Goal: Task Accomplishment & Management: Use online tool/utility

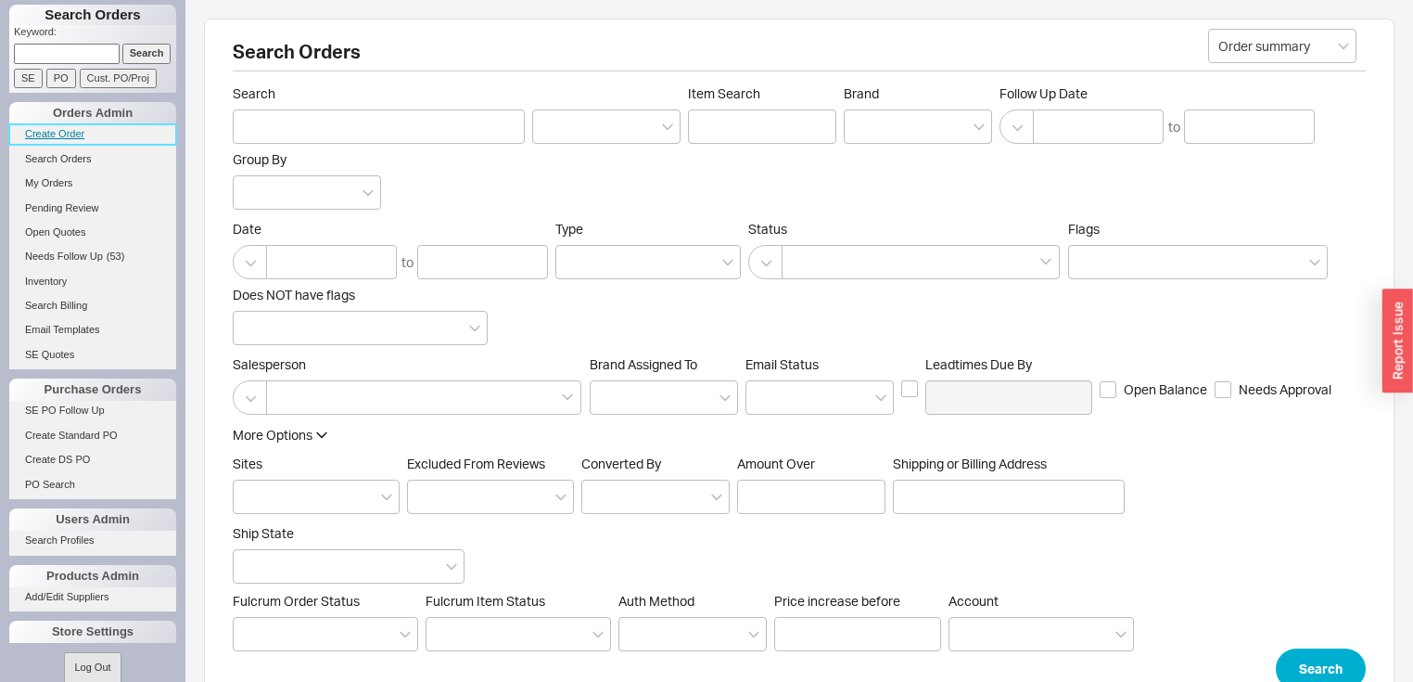
click at [89, 127] on link "Create Order" at bounding box center [92, 133] width 167 height 19
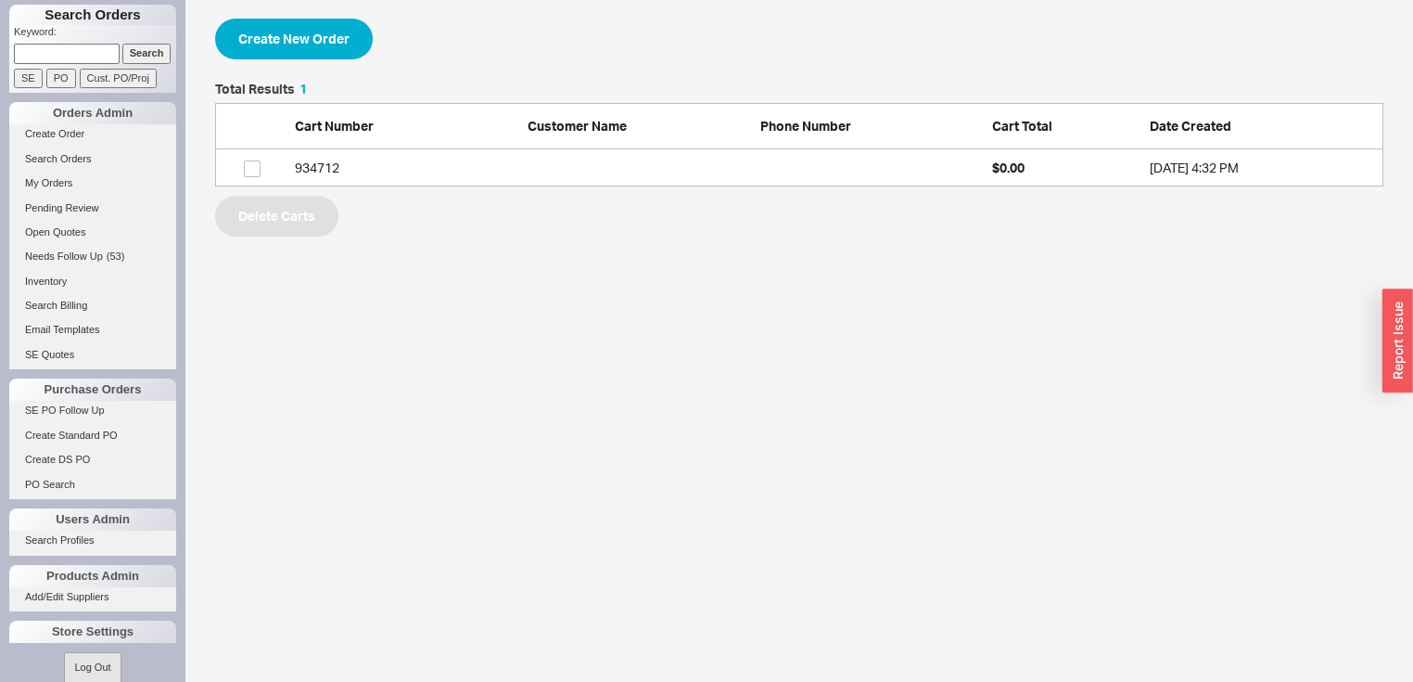
scroll to position [93, 1157]
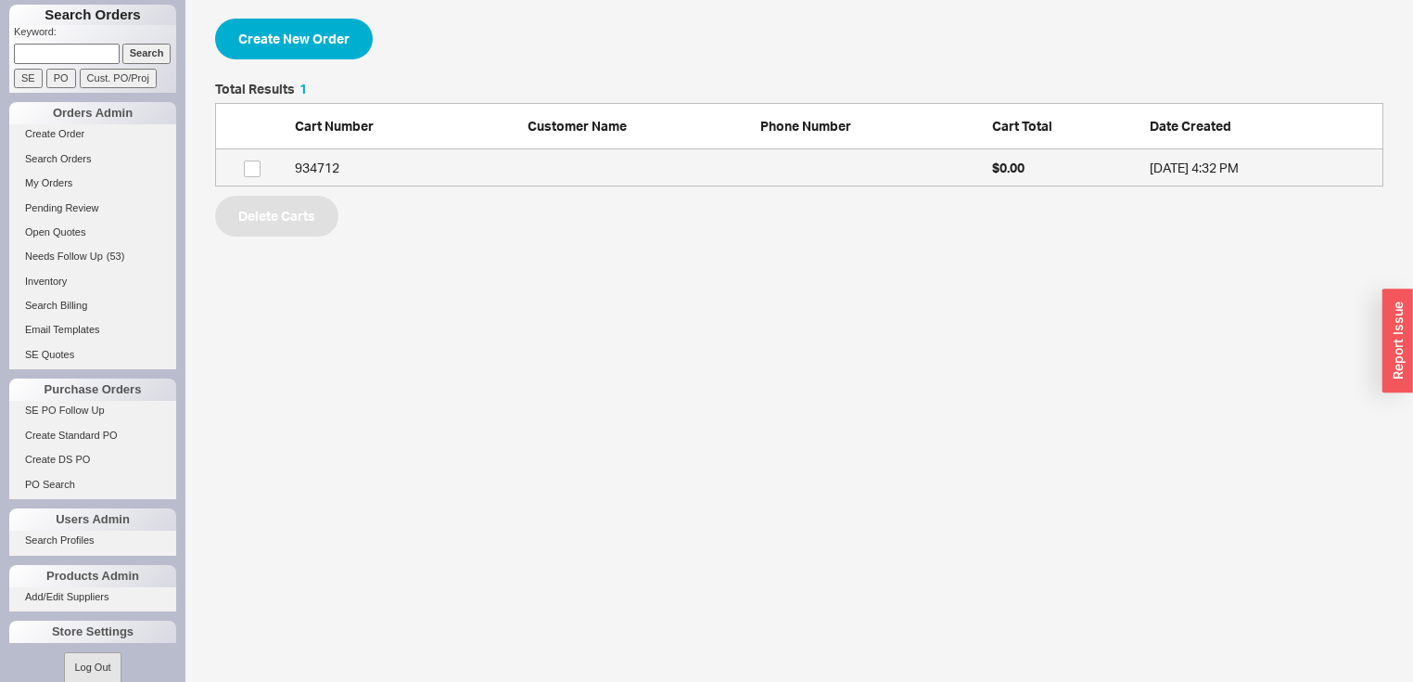
click at [338, 161] on div "934712" at bounding box center [406, 168] width 223 height 19
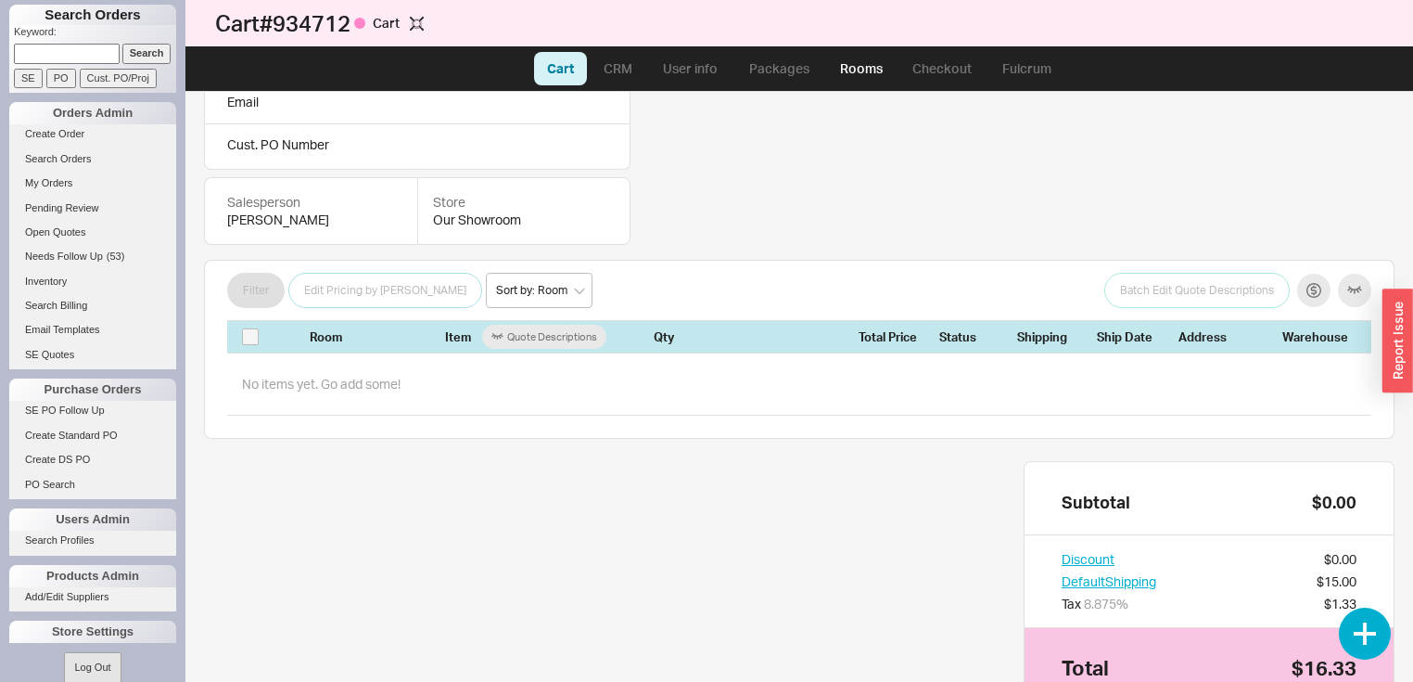
scroll to position [223, 0]
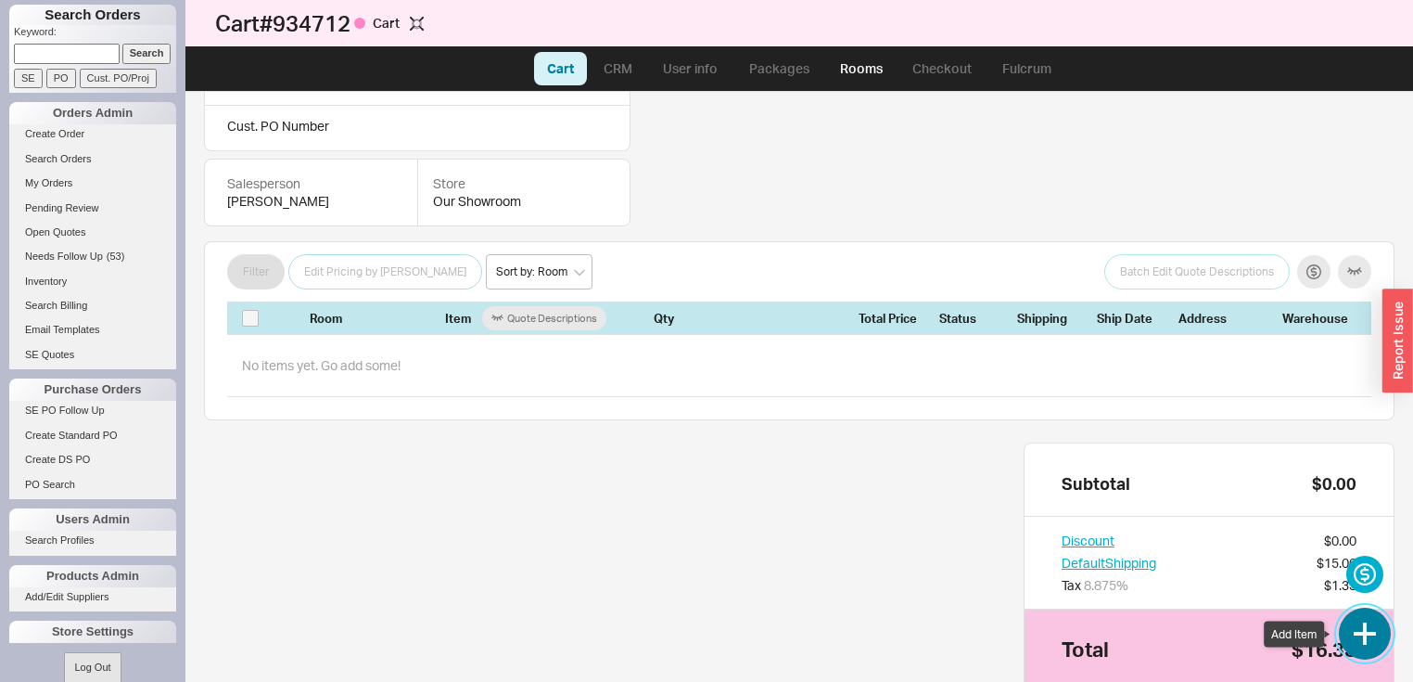
click at [1369, 625] on button "button" at bounding box center [1365, 633] width 52 height 52
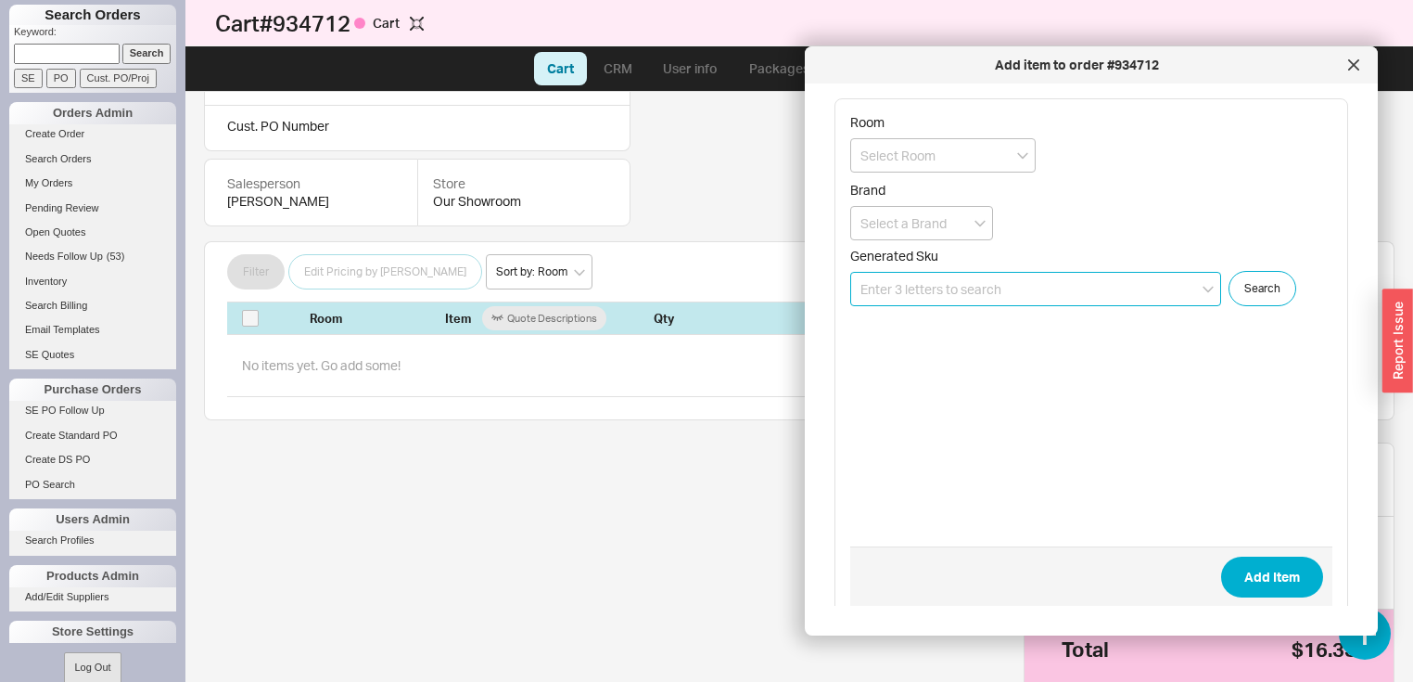
click at [1033, 282] on input at bounding box center [1035, 289] width 371 height 34
type input "s"
click at [1025, 283] on input at bounding box center [1035, 289] width 371 height 34
type input "p"
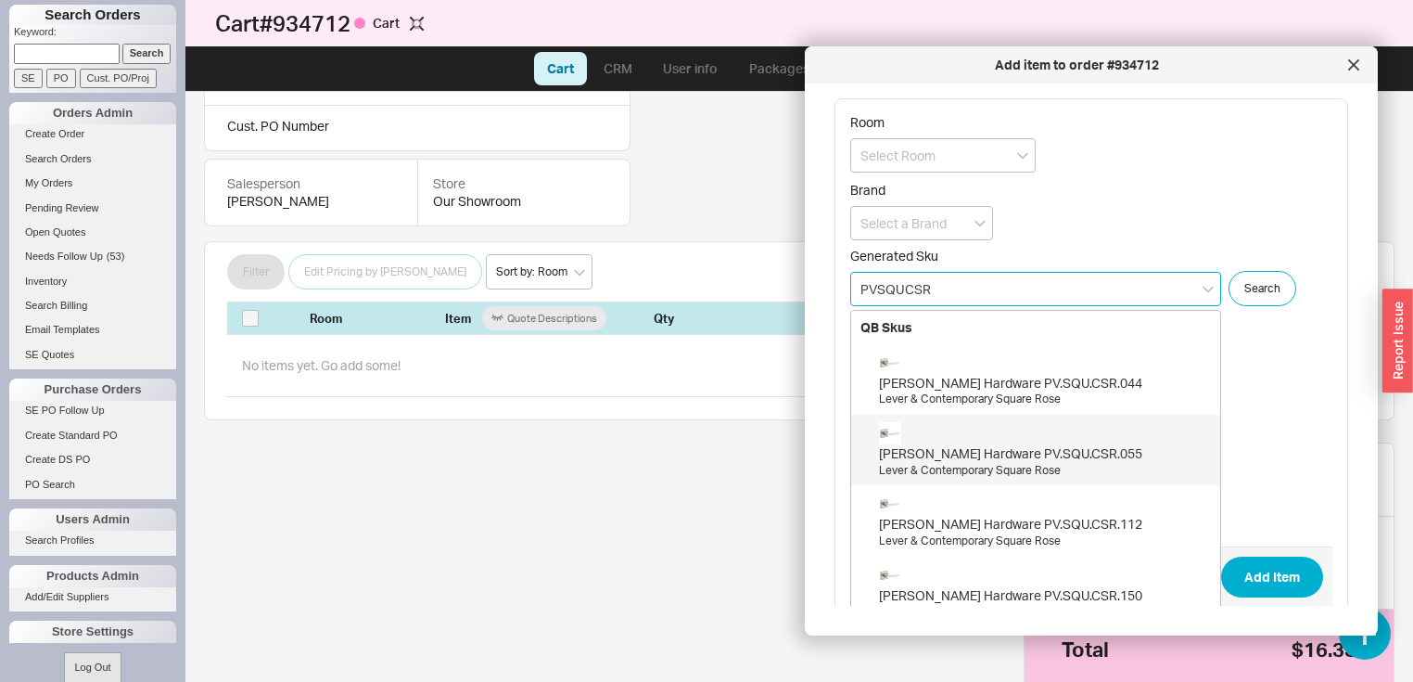
click at [1061, 452] on div "[PERSON_NAME] Hardware PV.SQU.CSR.055" at bounding box center [1045, 453] width 332 height 19
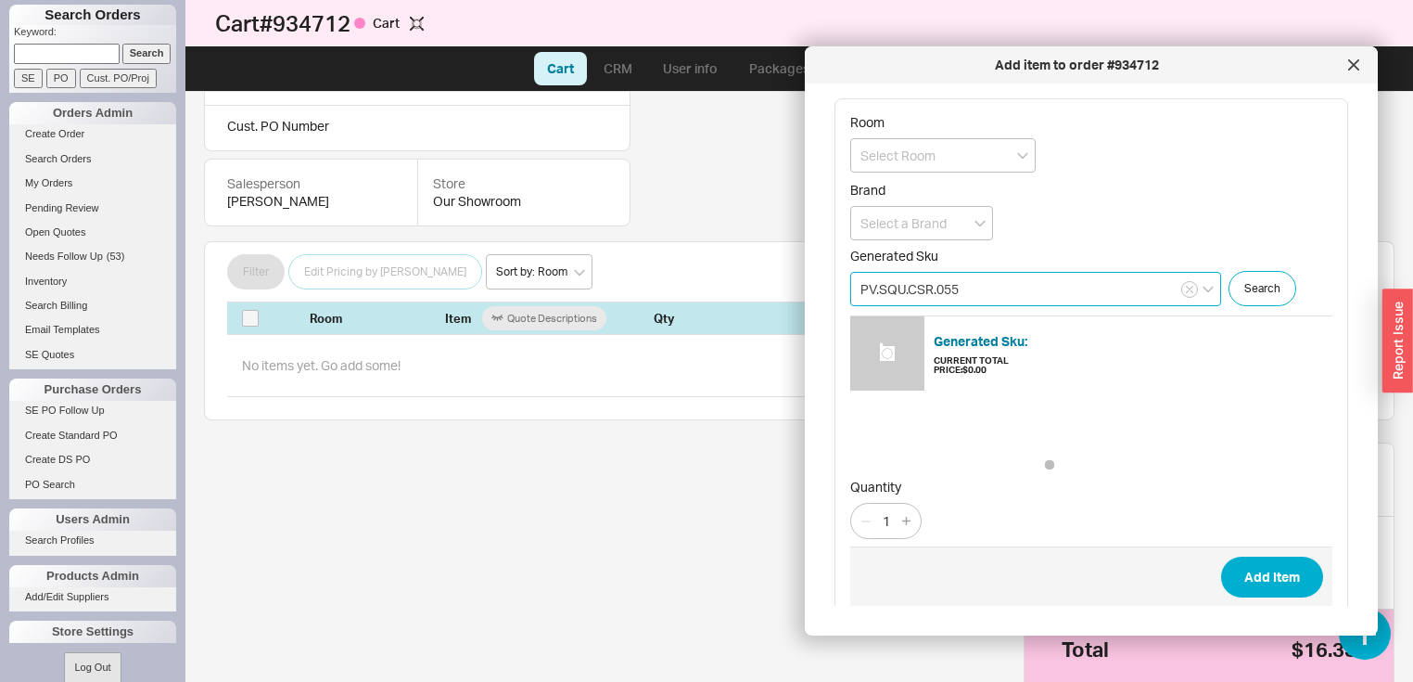
type input "PV.SQU.CSR.055"
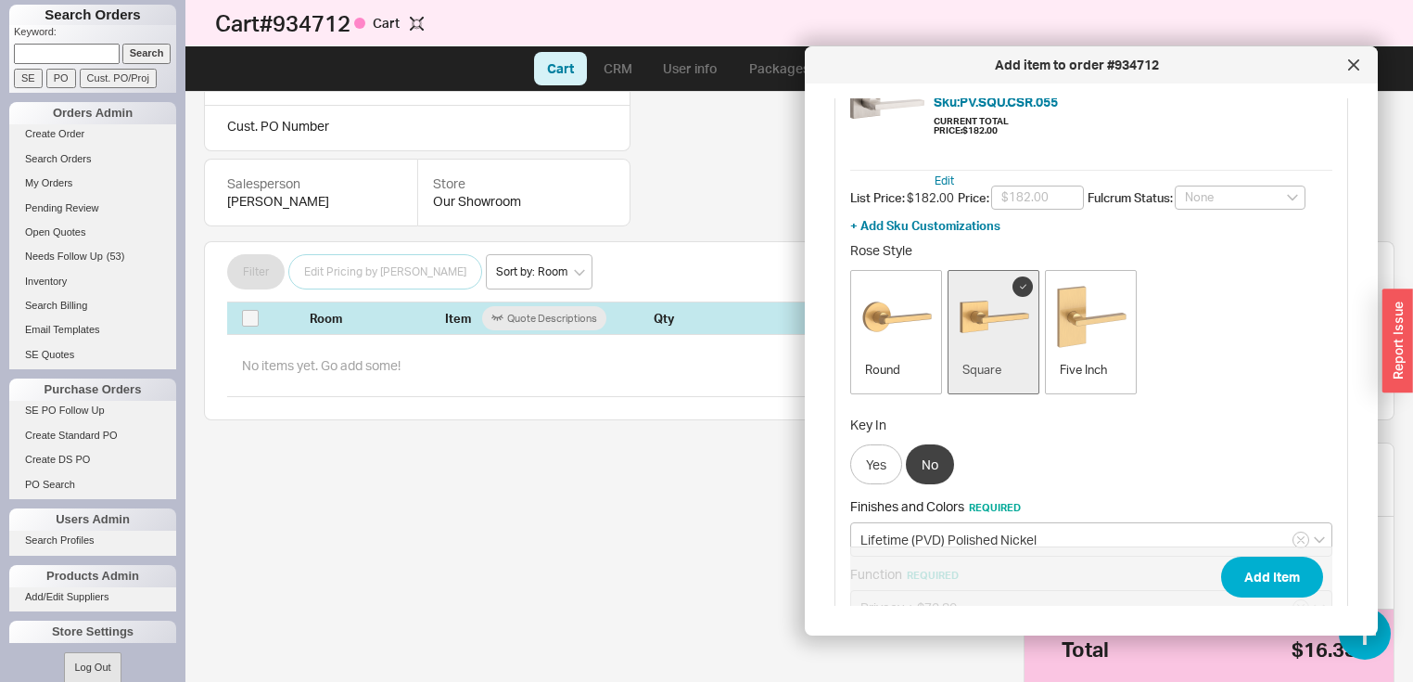
scroll to position [253, 0]
click at [1265, 581] on button "Add Item" at bounding box center [1272, 576] width 102 height 41
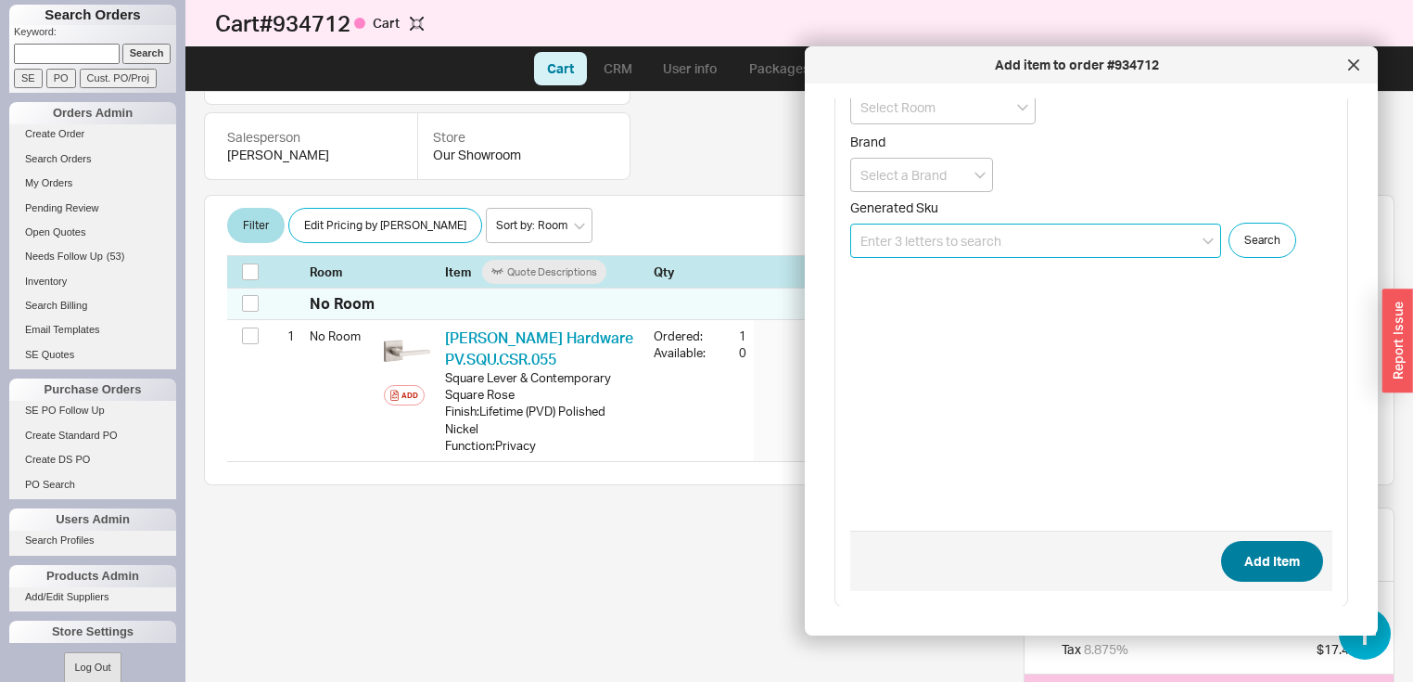
scroll to position [271, 0]
click at [1357, 63] on icon at bounding box center [1353, 64] width 9 height 9
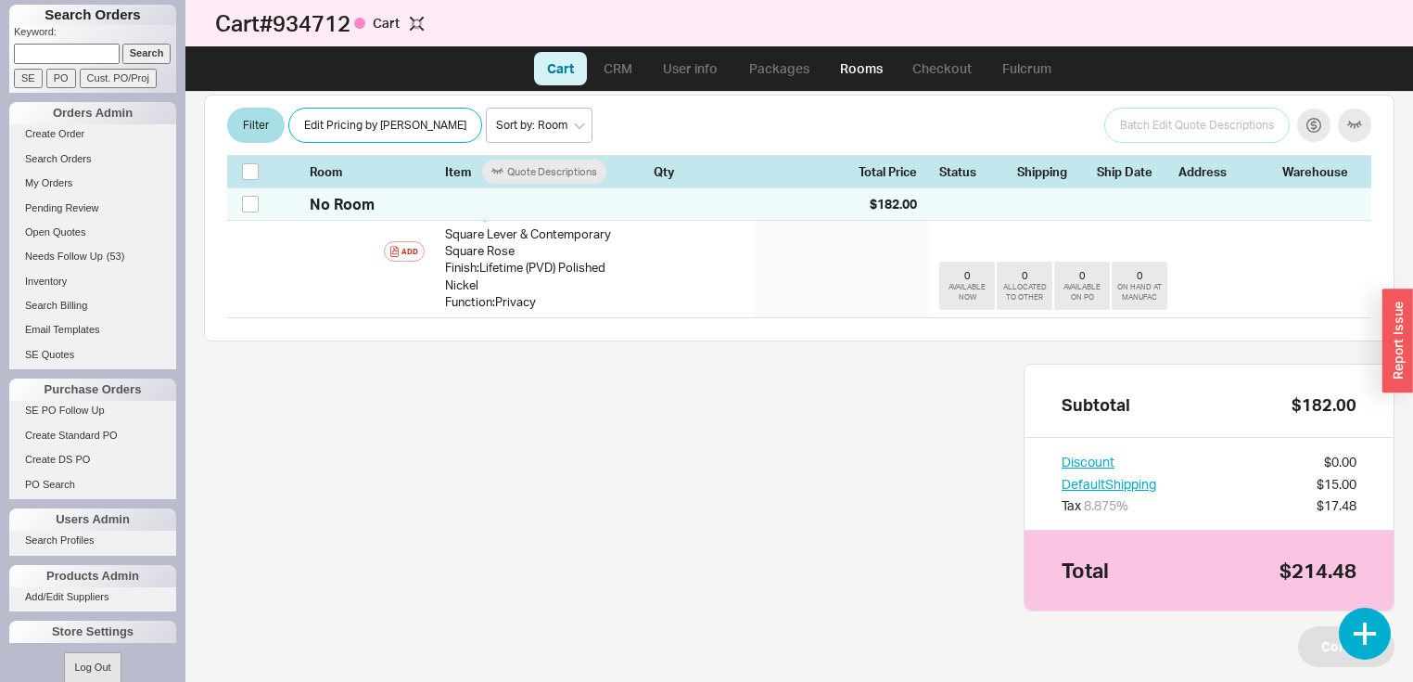
scroll to position [419, 0]
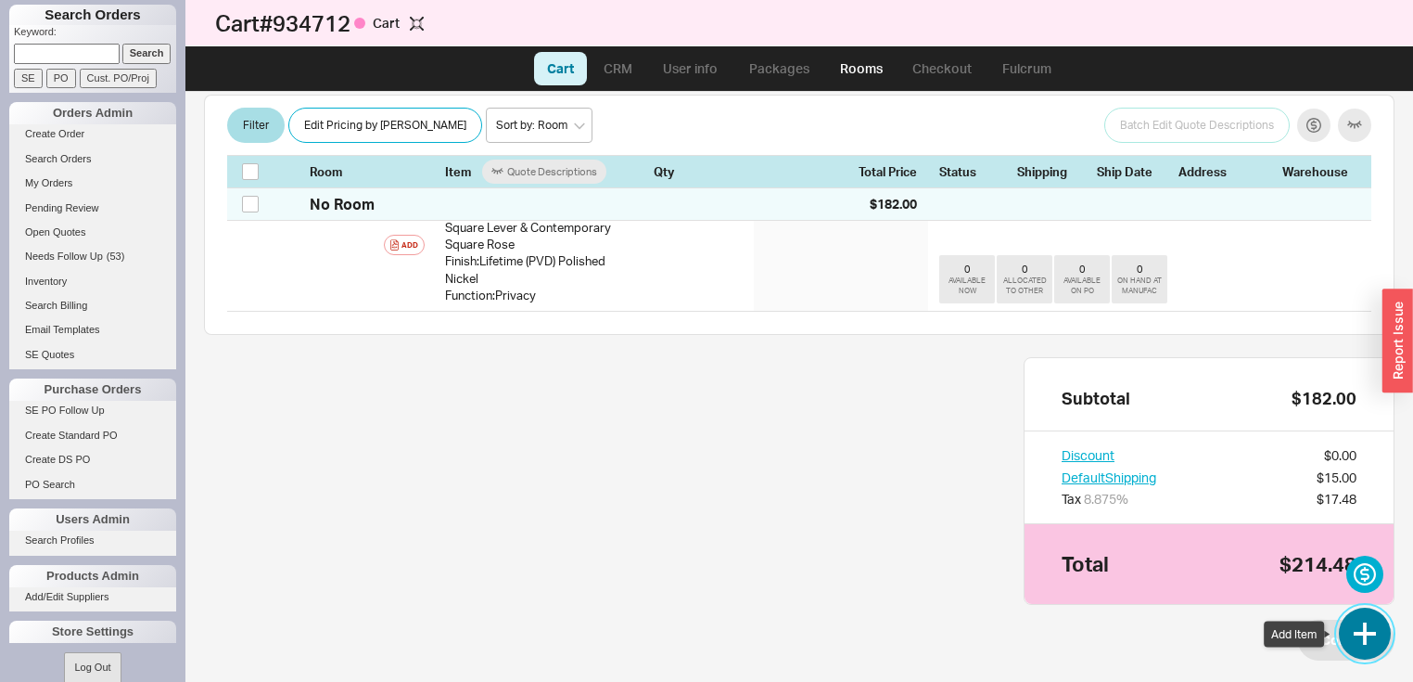
click at [1365, 628] on button "button" at bounding box center [1365, 633] width 52 height 52
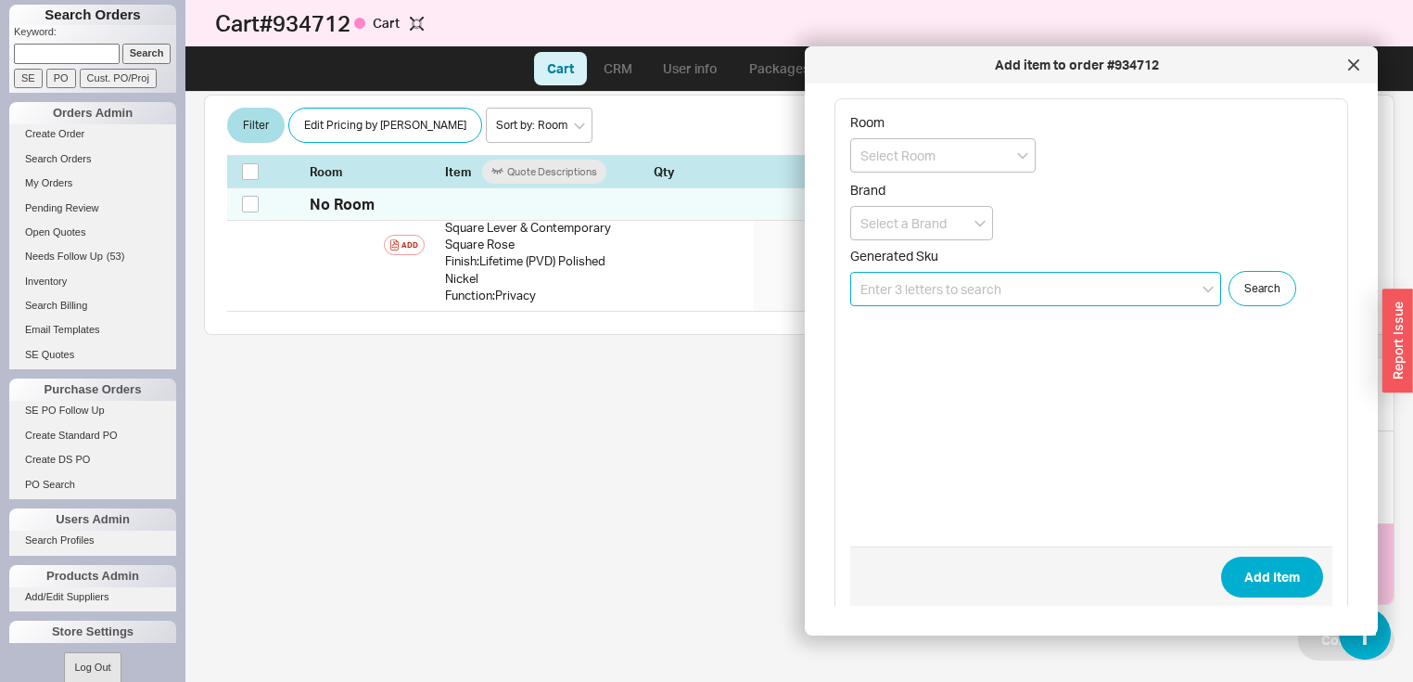
click at [1042, 285] on input at bounding box center [1035, 289] width 371 height 34
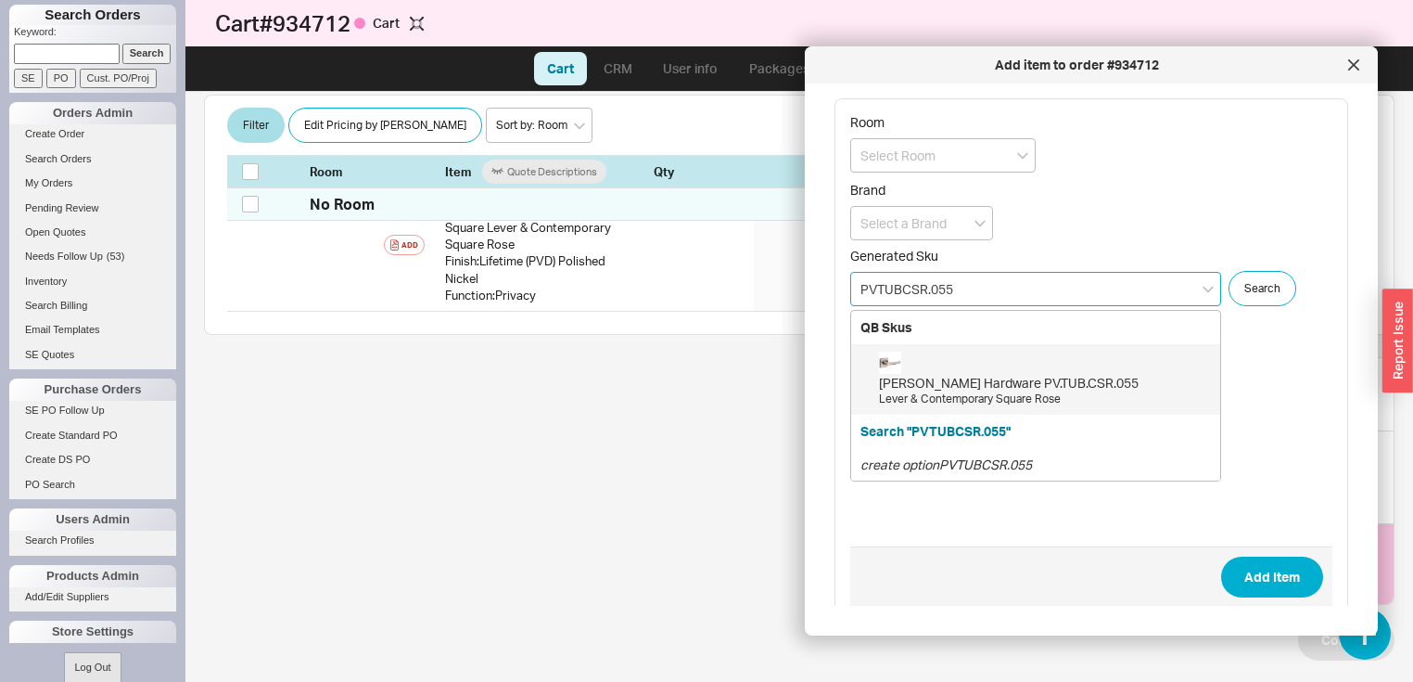
click at [1031, 391] on div "Lever & Contemporary Square Rose" at bounding box center [1045, 399] width 332 height 16
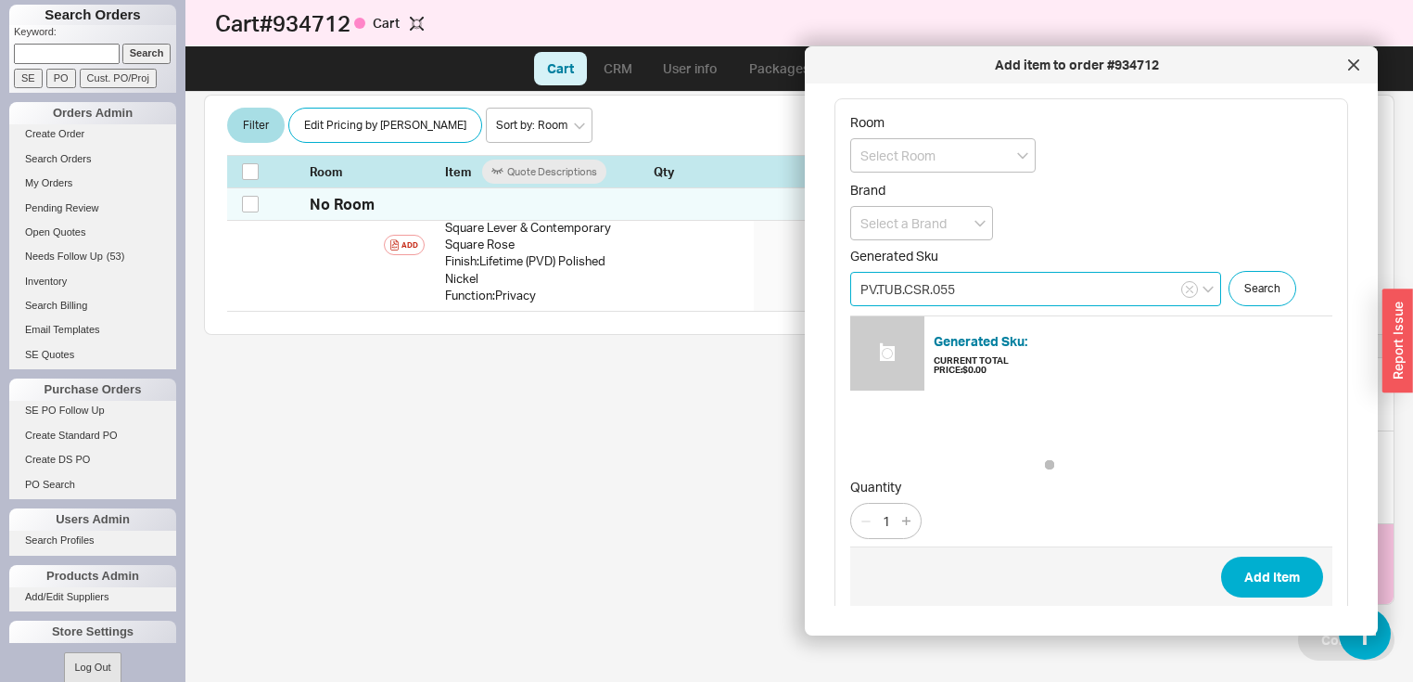
type input "PV.TUB.CSR.055"
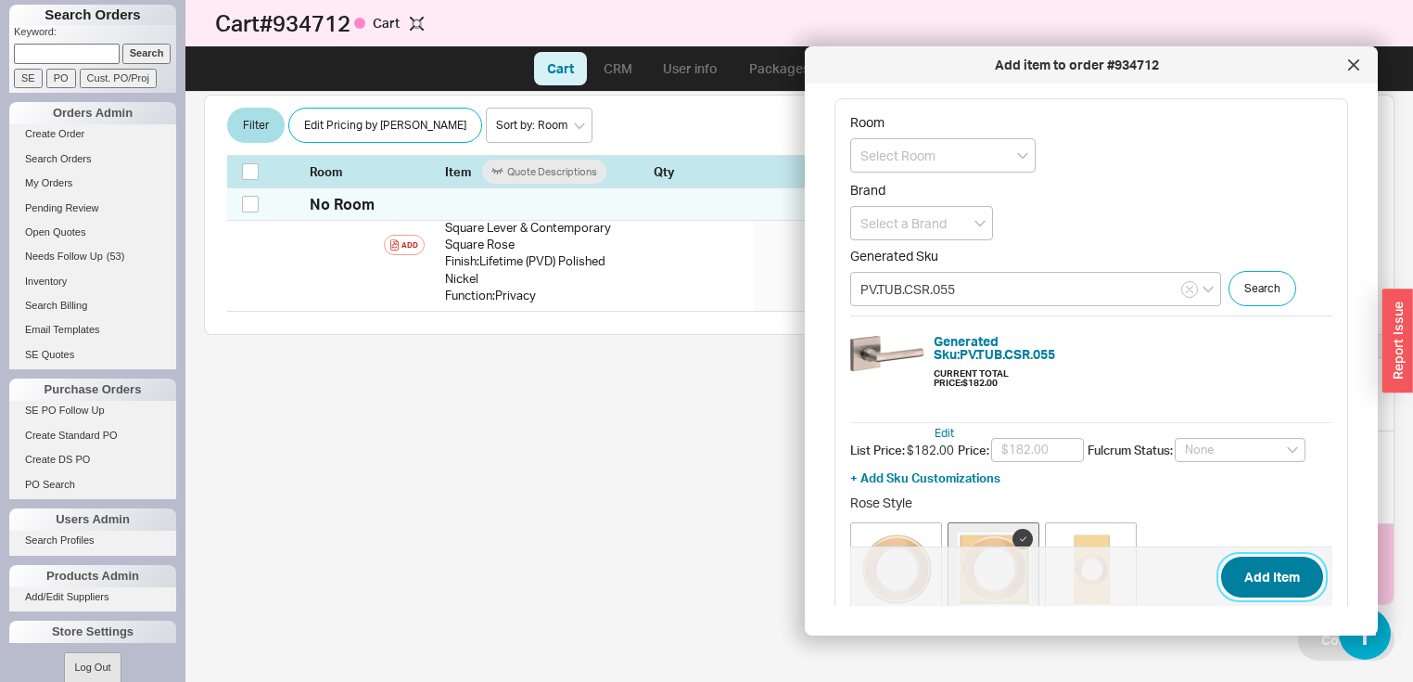
click at [1264, 579] on button "Add Item" at bounding box center [1272, 576] width 102 height 41
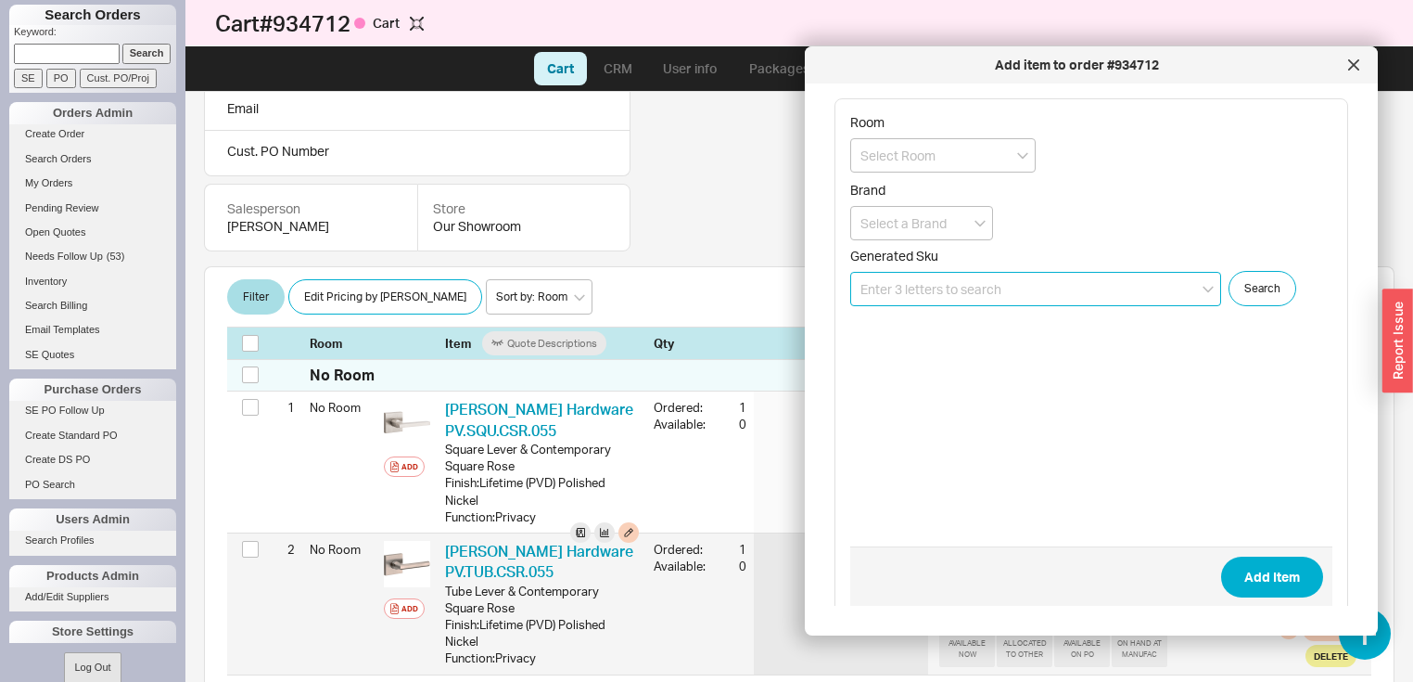
scroll to position [189, 0]
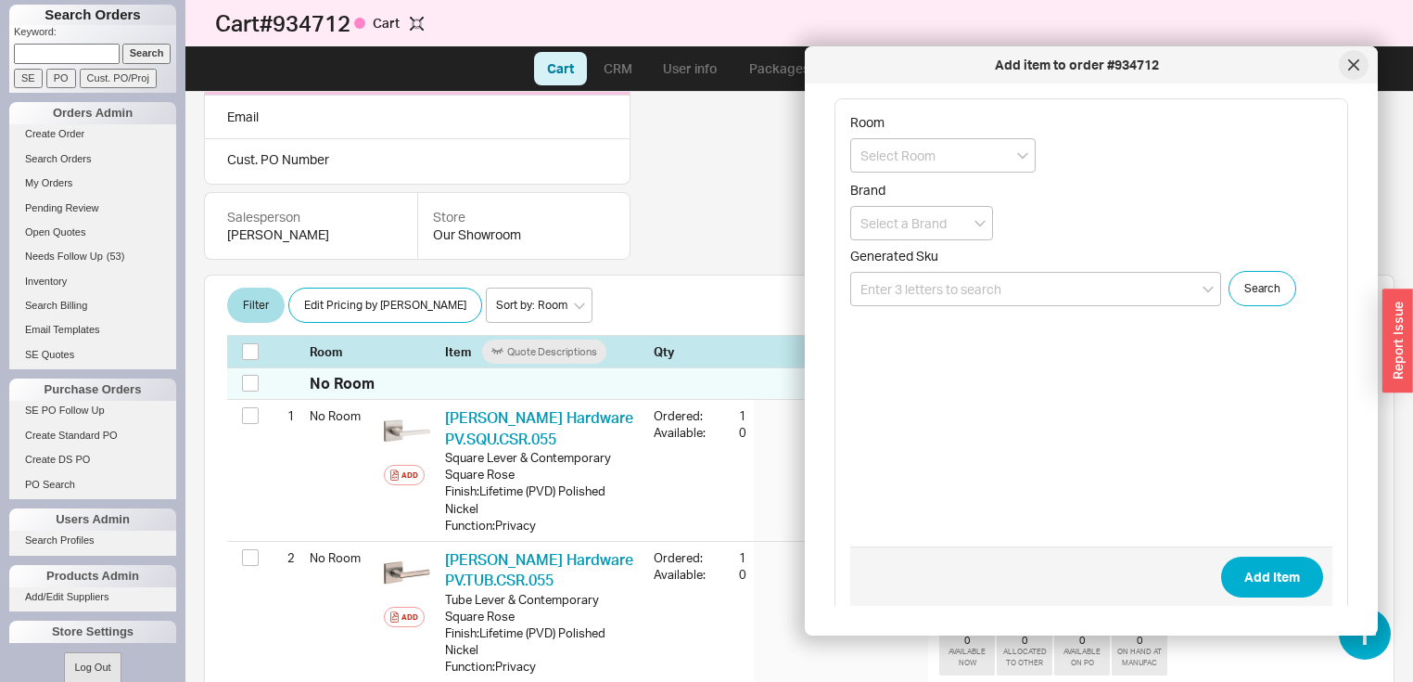
click at [1354, 70] on div at bounding box center [1354, 65] width 30 height 30
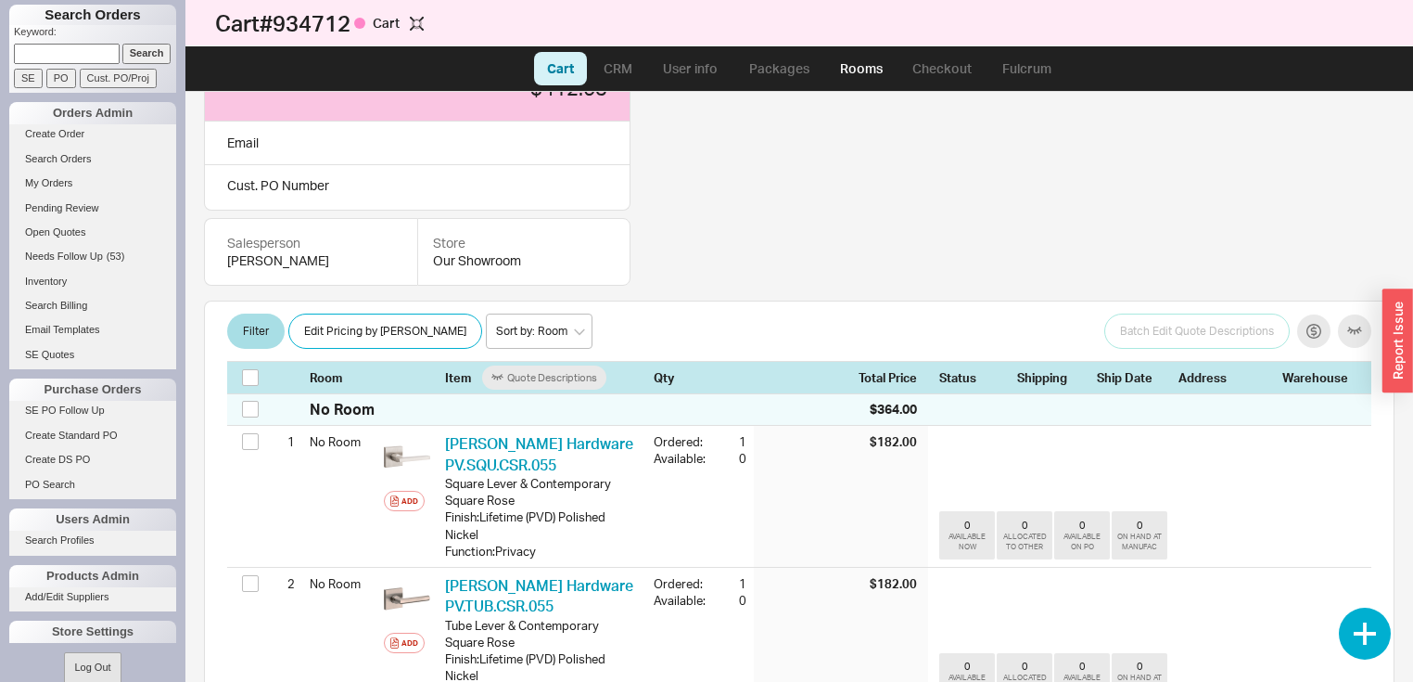
scroll to position [115, 0]
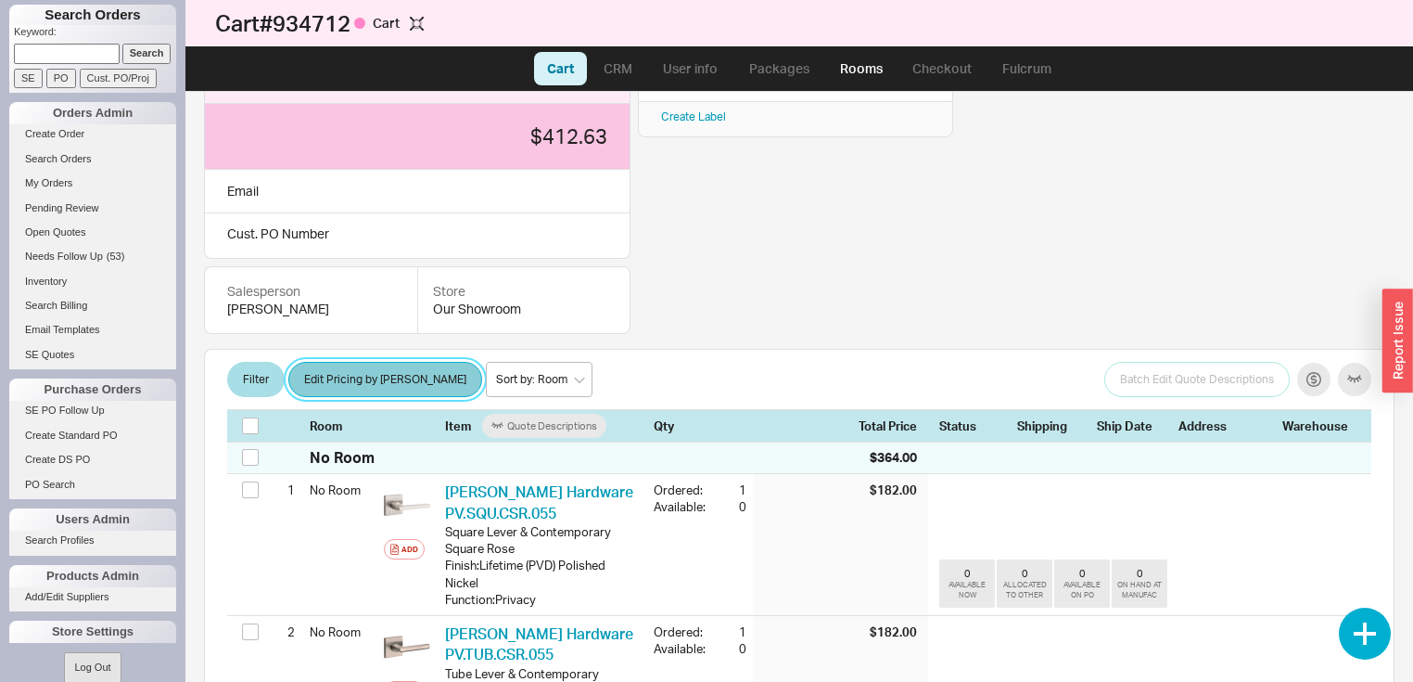
click at [389, 373] on button "Edit Pricing by [PERSON_NAME]" at bounding box center [385, 379] width 194 height 35
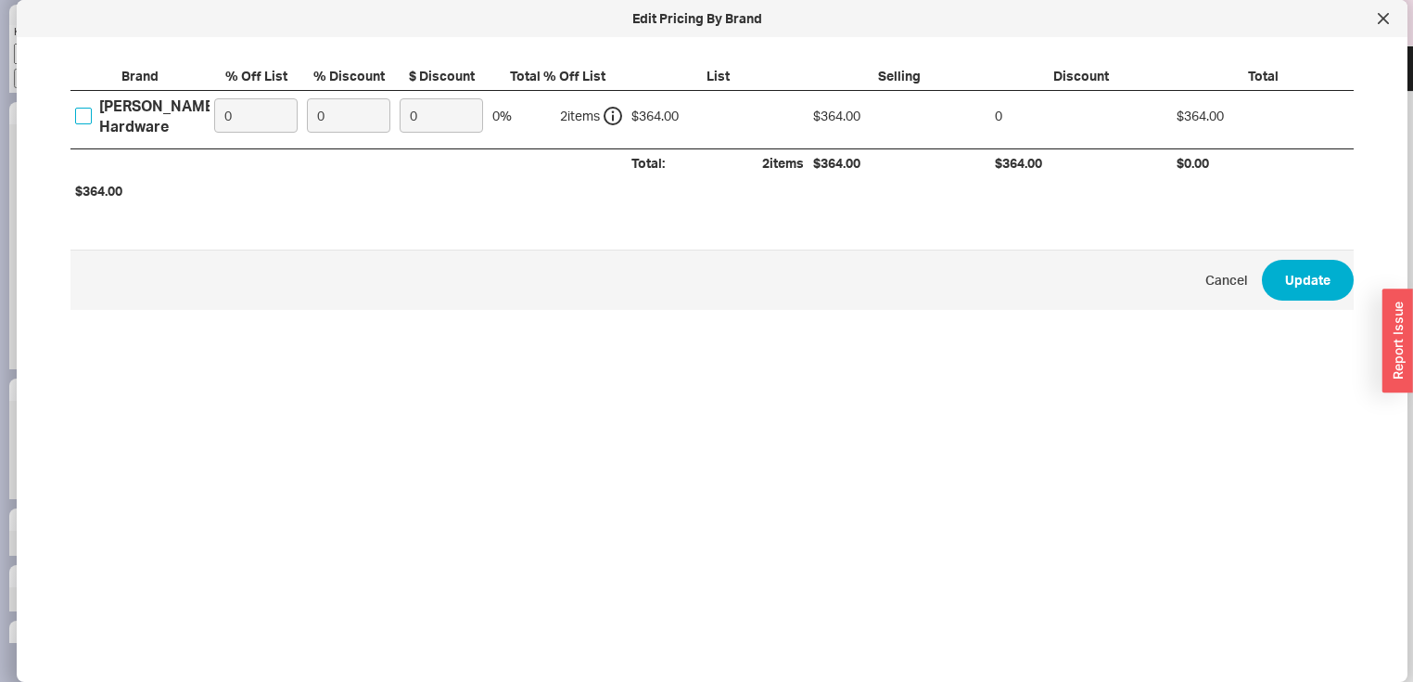
click at [78, 115] on input "[PERSON_NAME] Hardware" at bounding box center [83, 116] width 17 height 17
checkbox input "true"
click at [250, 117] on input "0" at bounding box center [255, 115] width 83 height 34
type input "33"
click at [1302, 274] on button "Update" at bounding box center [1308, 280] width 92 height 41
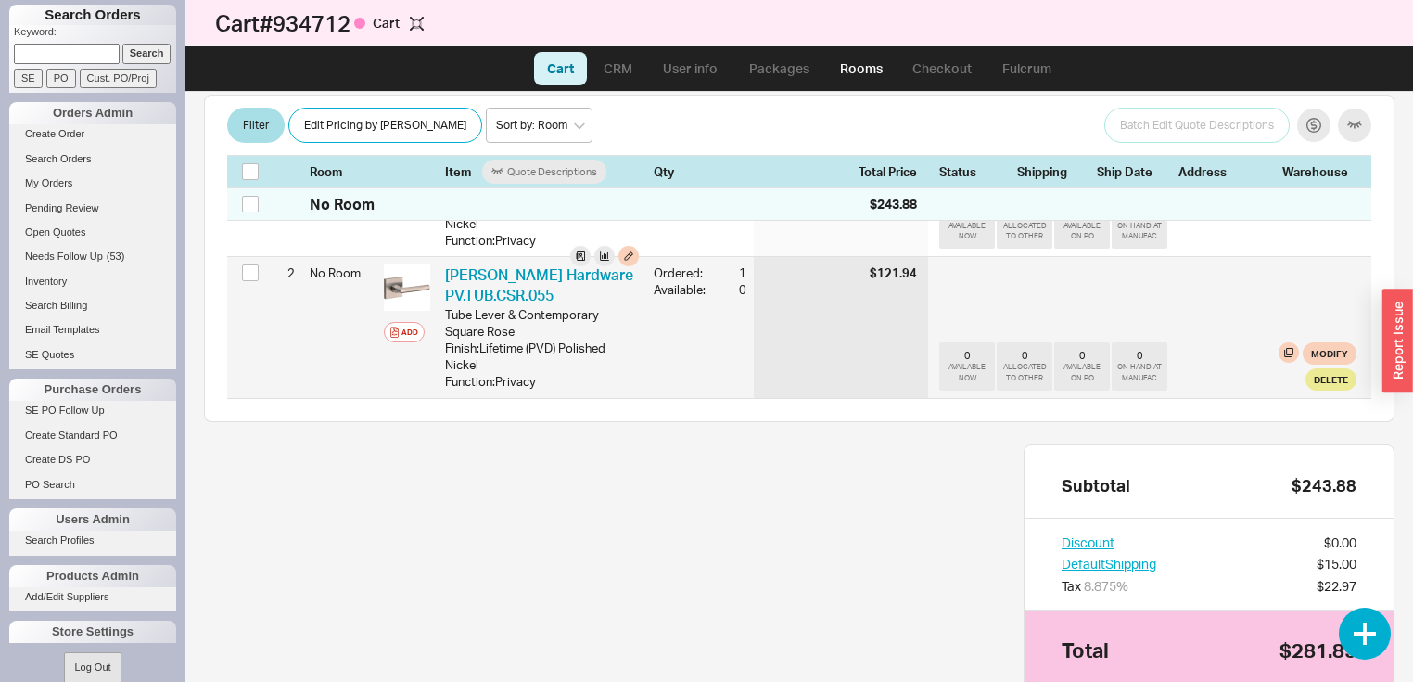
scroll to position [600, 0]
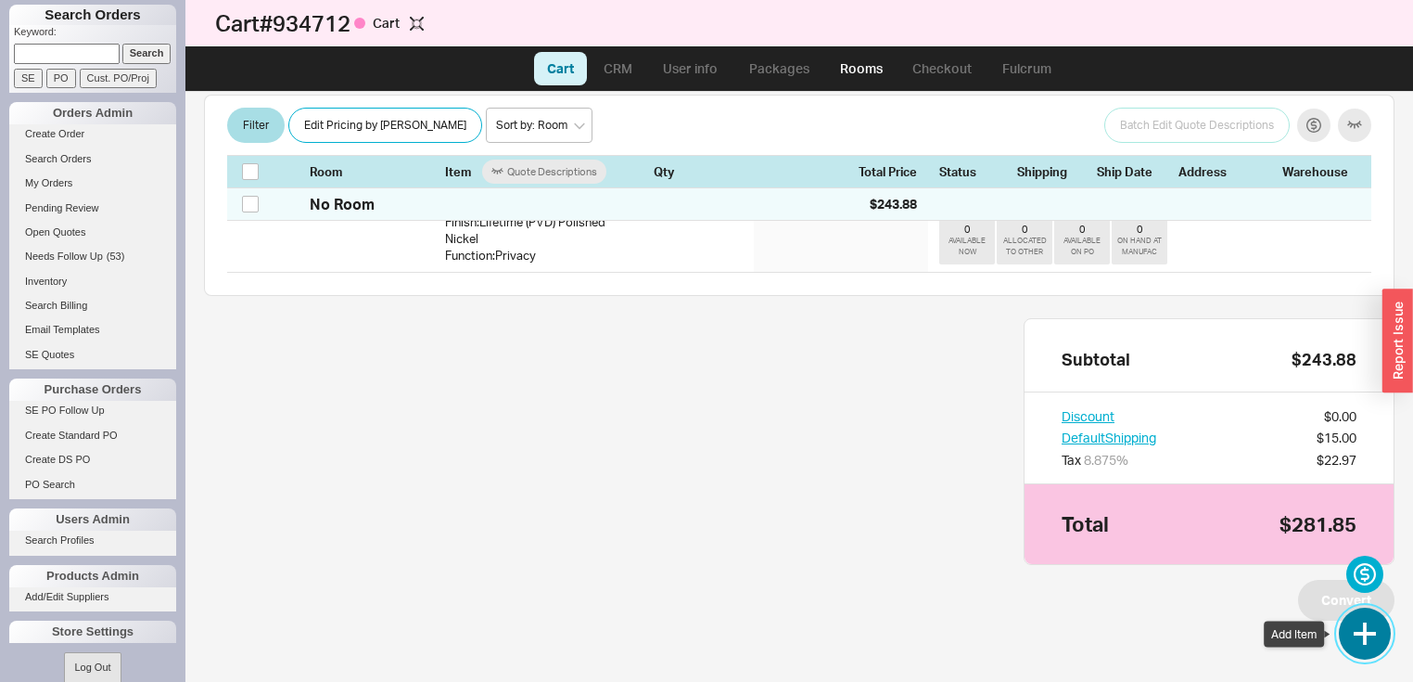
click at [1356, 622] on button "button" at bounding box center [1365, 633] width 52 height 52
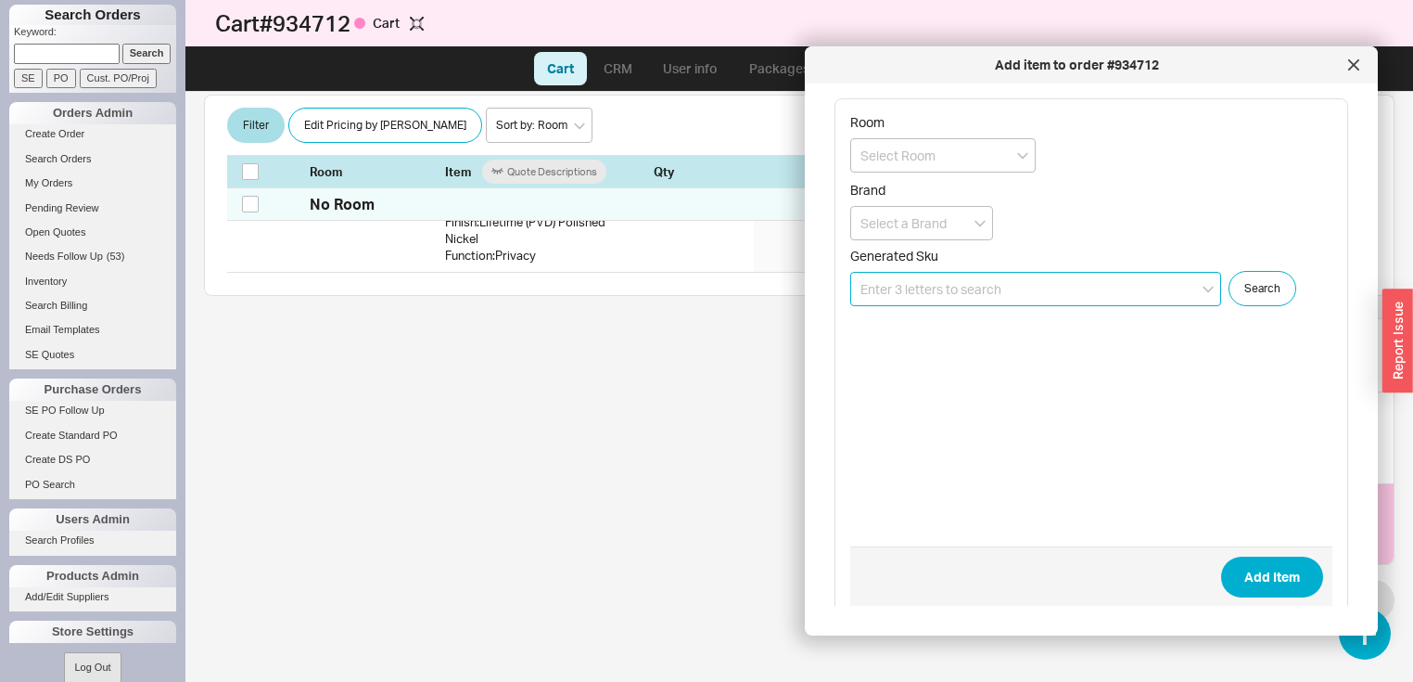
click at [1031, 287] on input at bounding box center [1035, 289] width 371 height 34
type input "c"
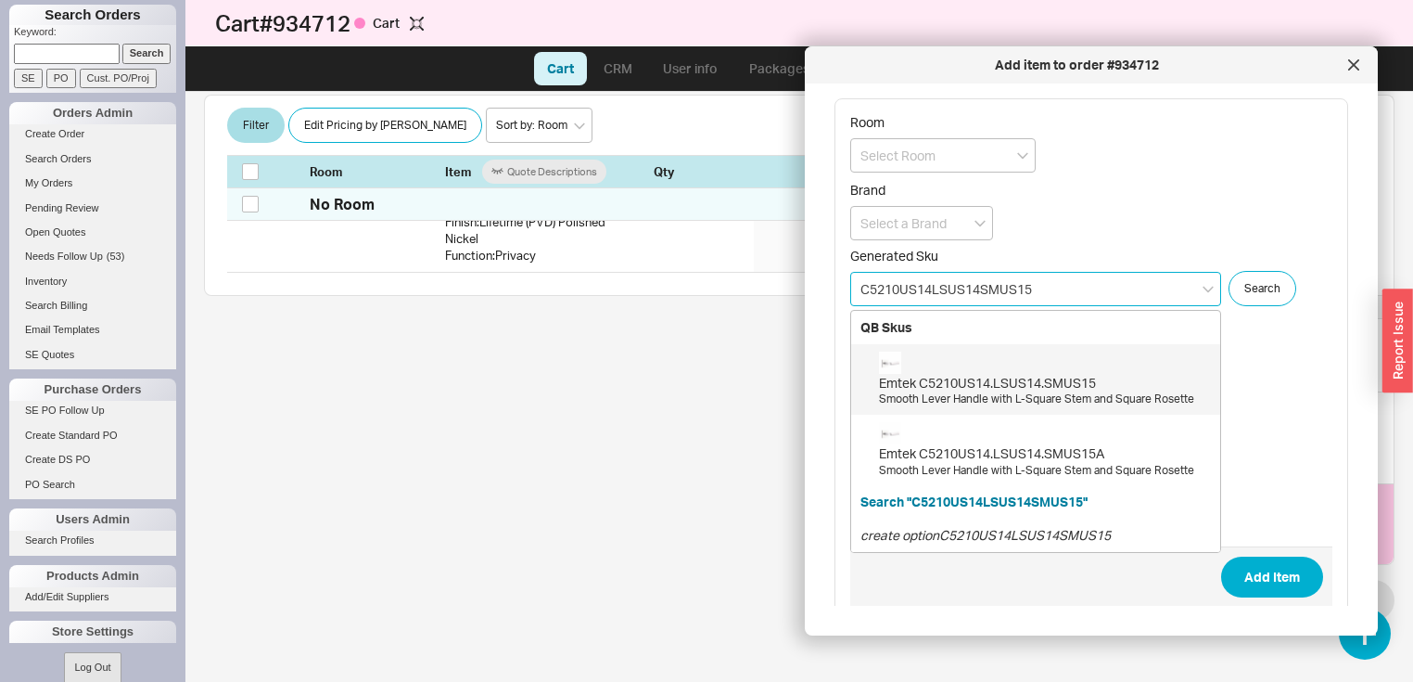
click at [1079, 387] on div "Emtek C5210US14.LSUS14.SMUS15" at bounding box center [1045, 383] width 332 height 19
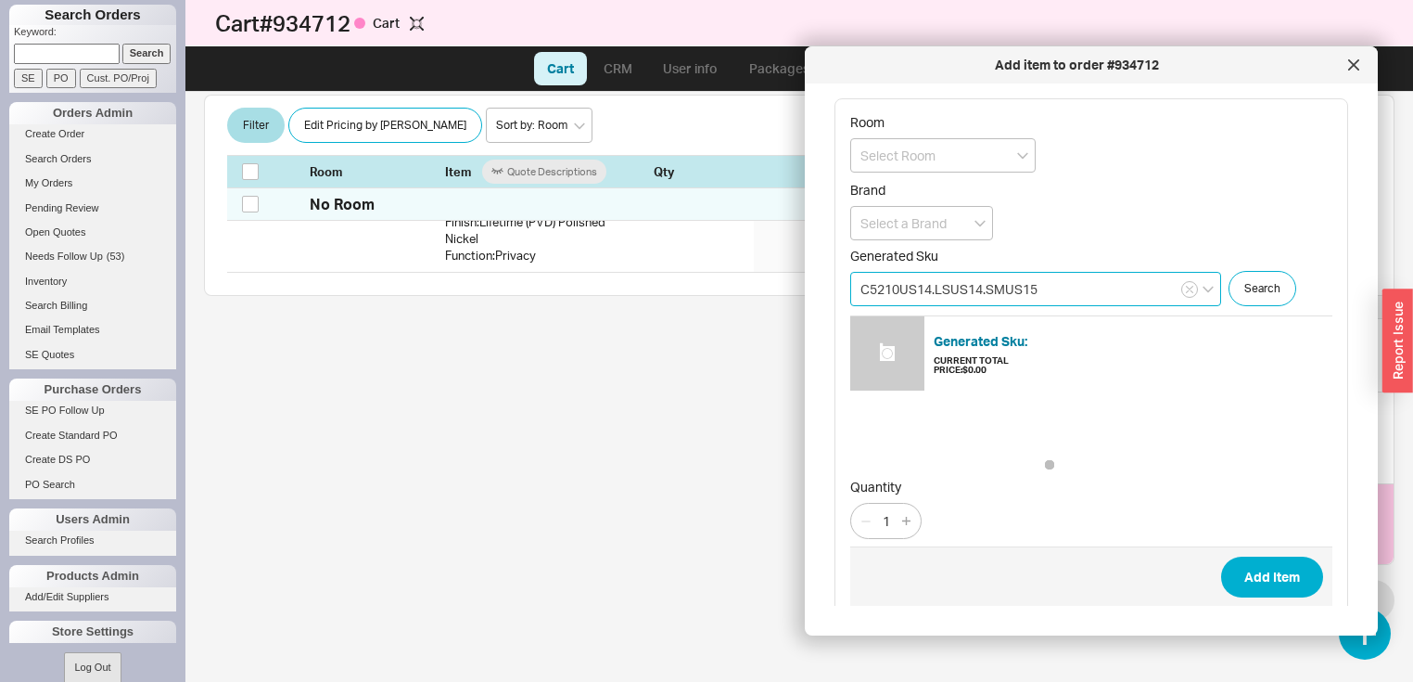
type input "C5210US14.LSUS14.SMUS15"
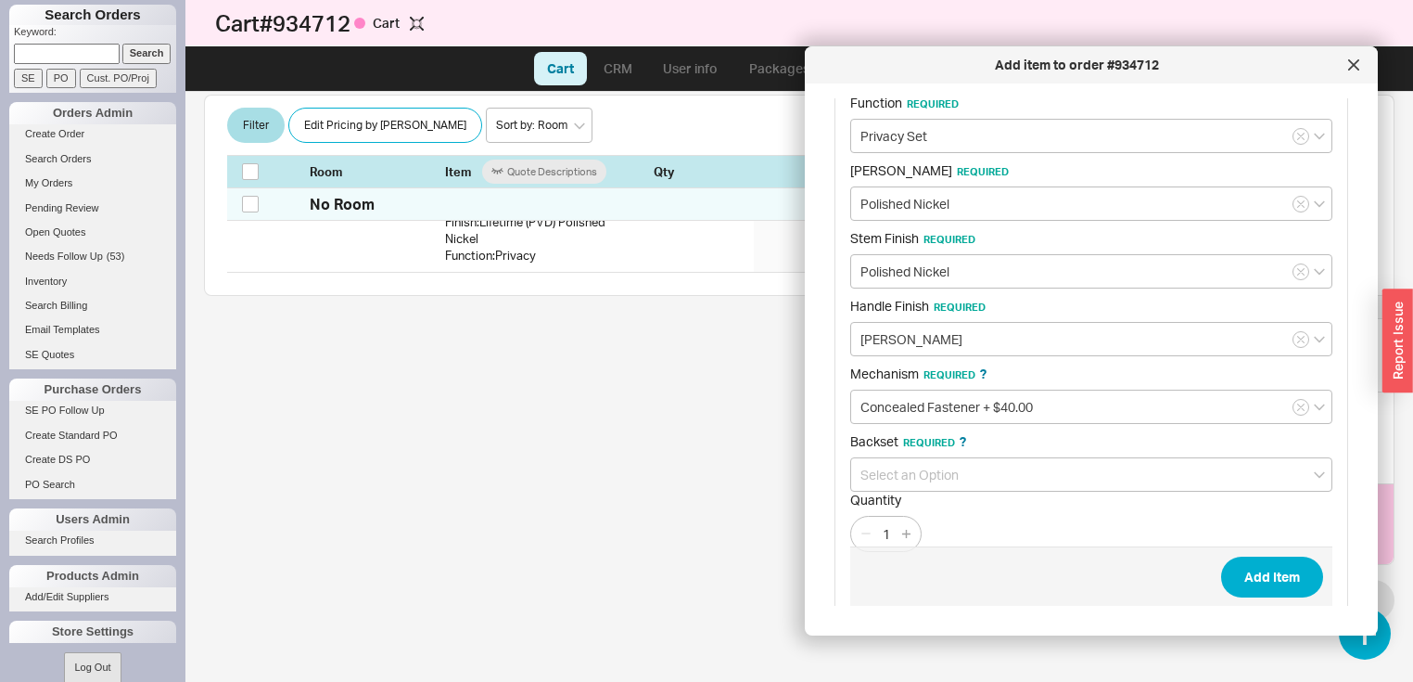
scroll to position [1275, 0]
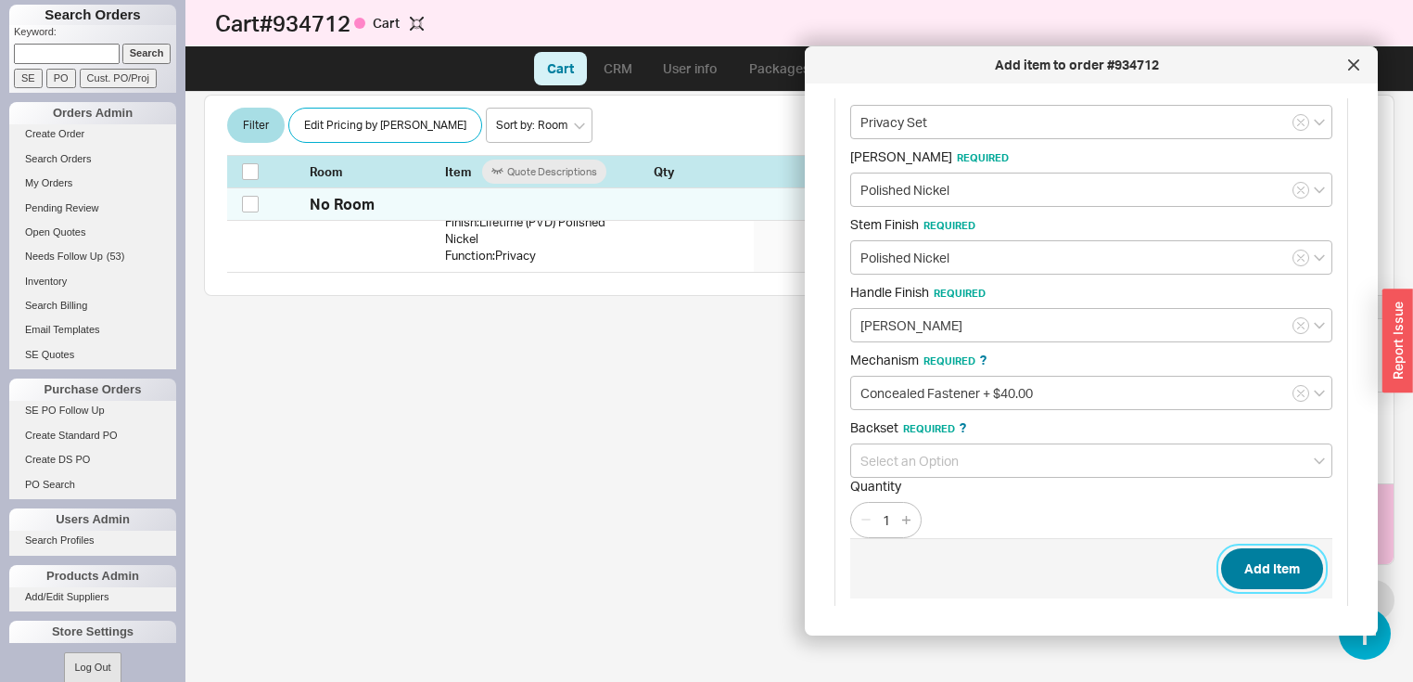
click at [1268, 557] on button "Add Item" at bounding box center [1272, 568] width 102 height 41
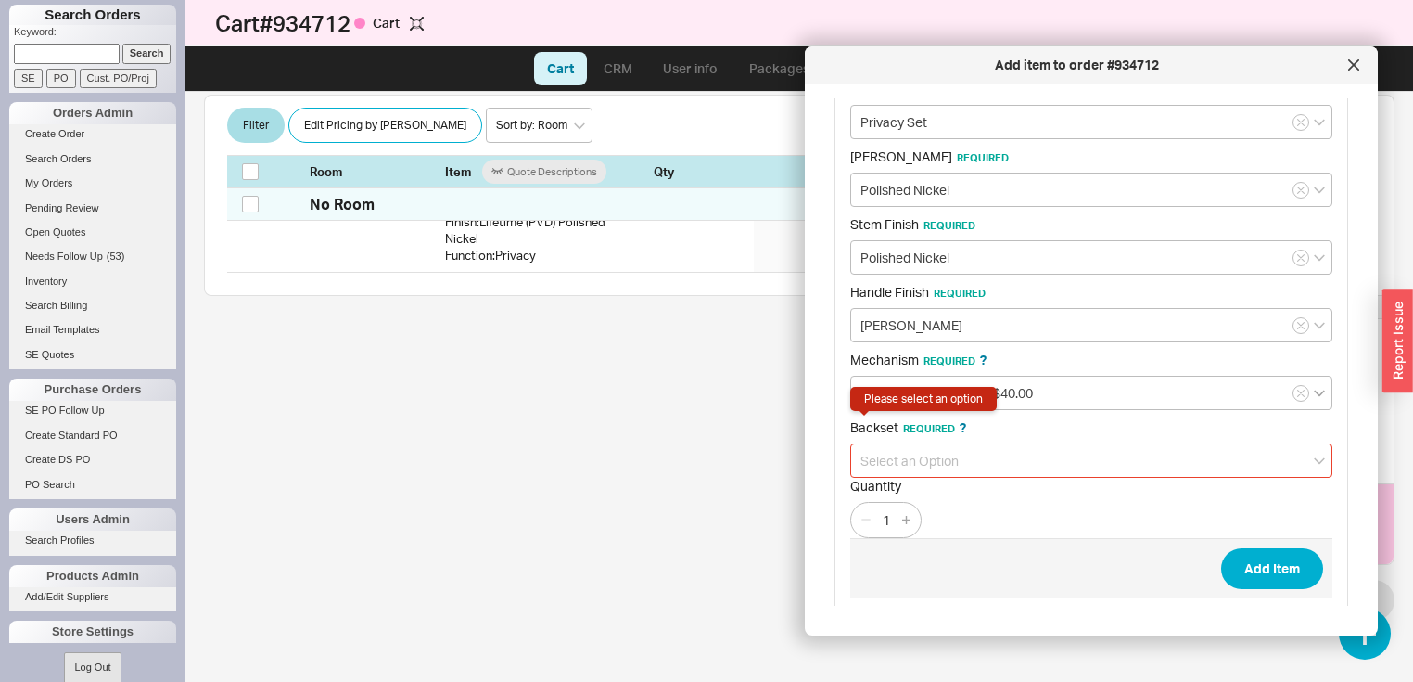
click at [1314, 389] on icon "open menu" at bounding box center [1319, 392] width 11 height 7
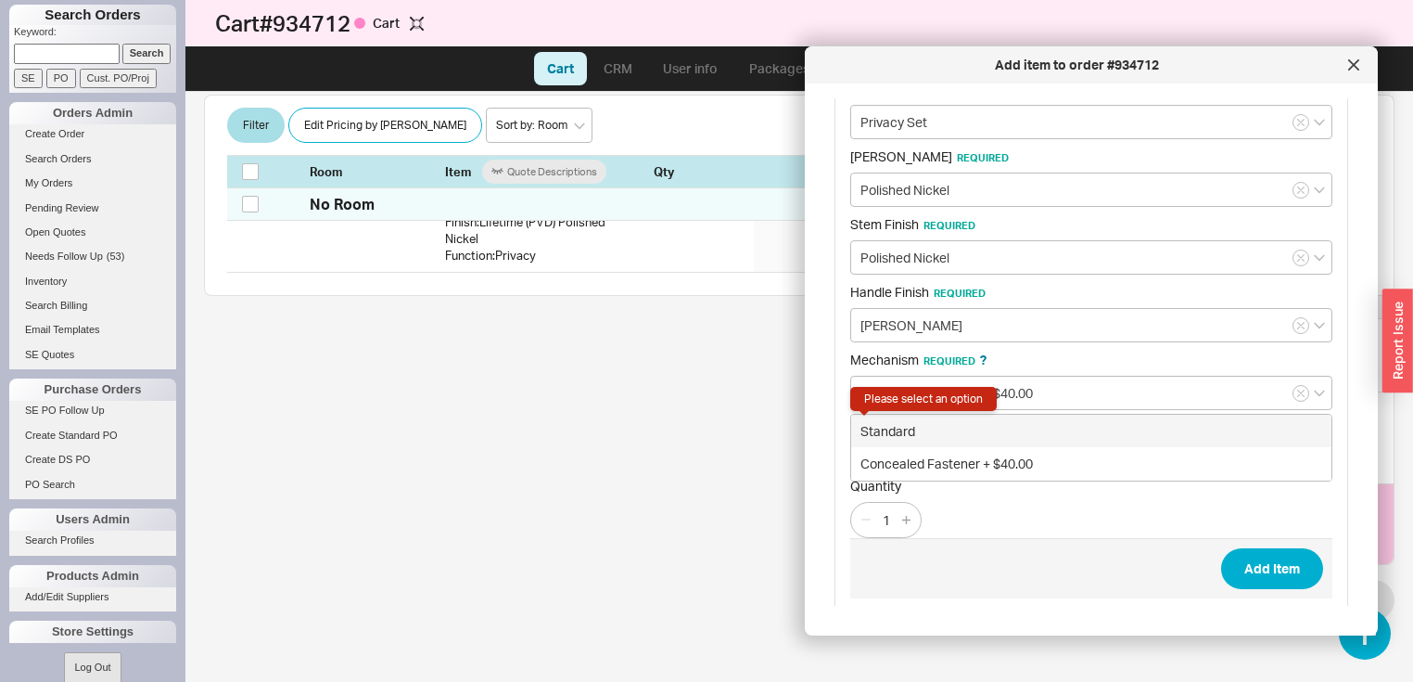
click at [893, 420] on div "Standard" at bounding box center [1091, 430] width 480 height 33
type input "Standard"
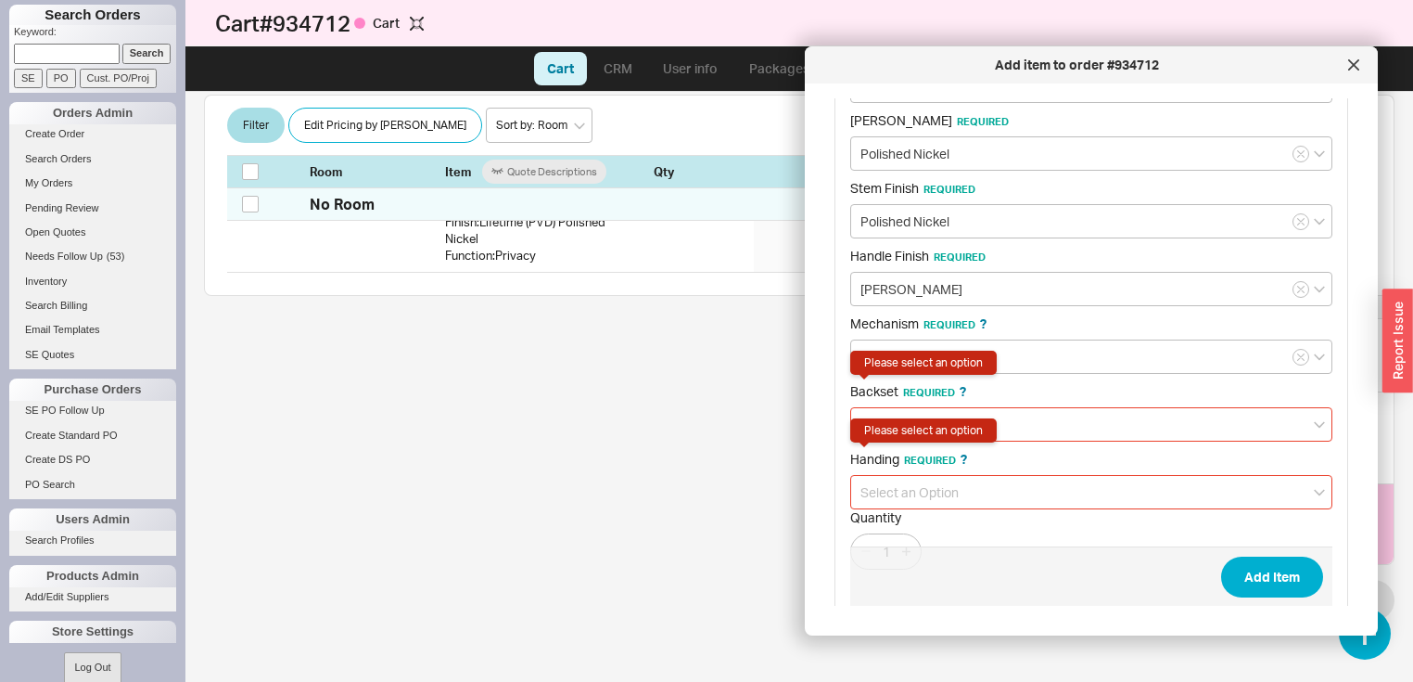
scroll to position [1351, 0]
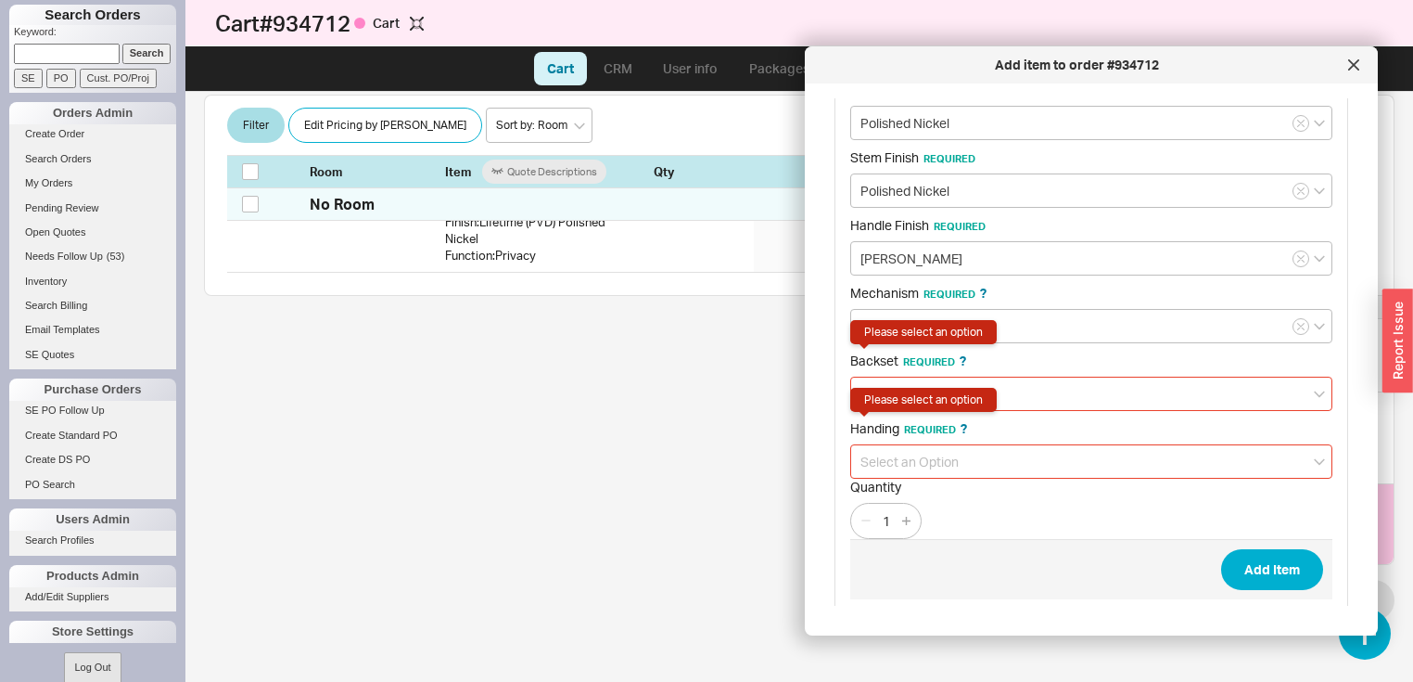
click at [1269, 451] on input at bounding box center [1091, 461] width 482 height 34
click at [905, 488] on div "Left Hand" at bounding box center [1091, 499] width 480 height 33
type input "Left Hand"
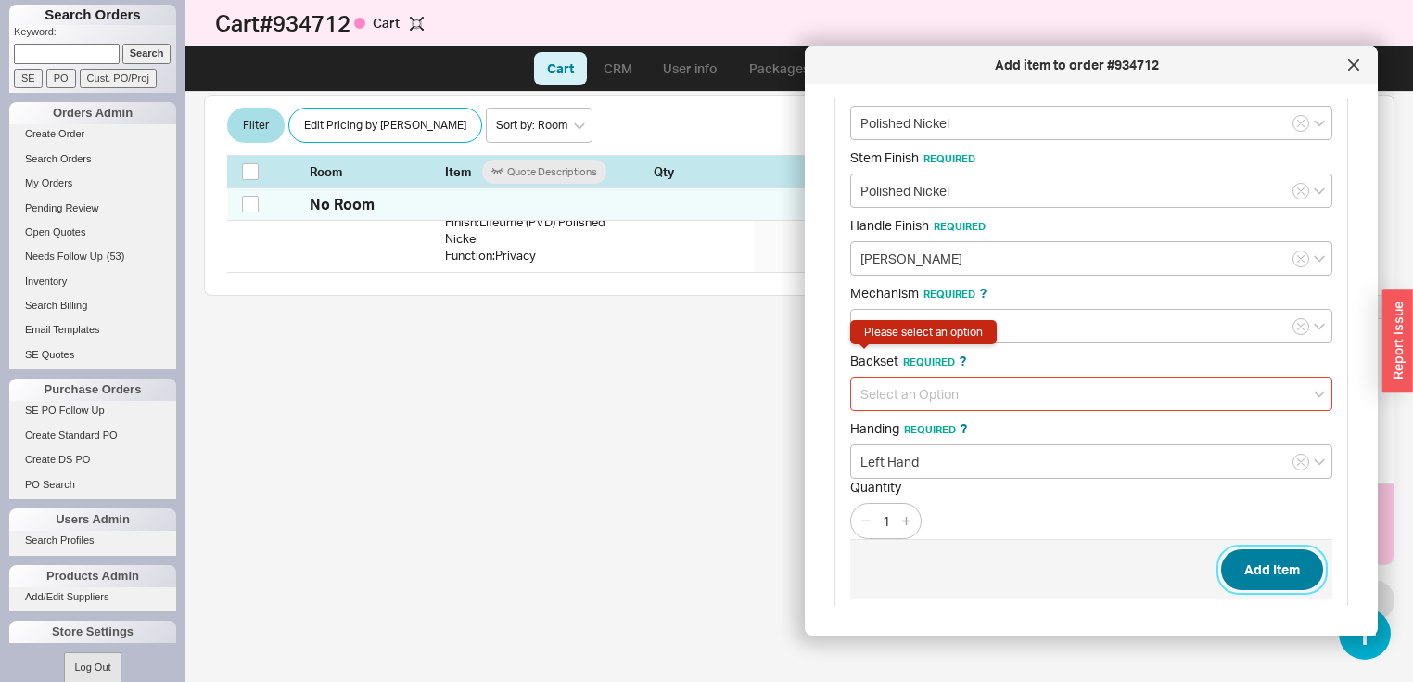
click at [1263, 556] on button "Add Item" at bounding box center [1272, 569] width 102 height 41
click at [1314, 389] on icon "open menu" at bounding box center [1319, 392] width 11 height 7
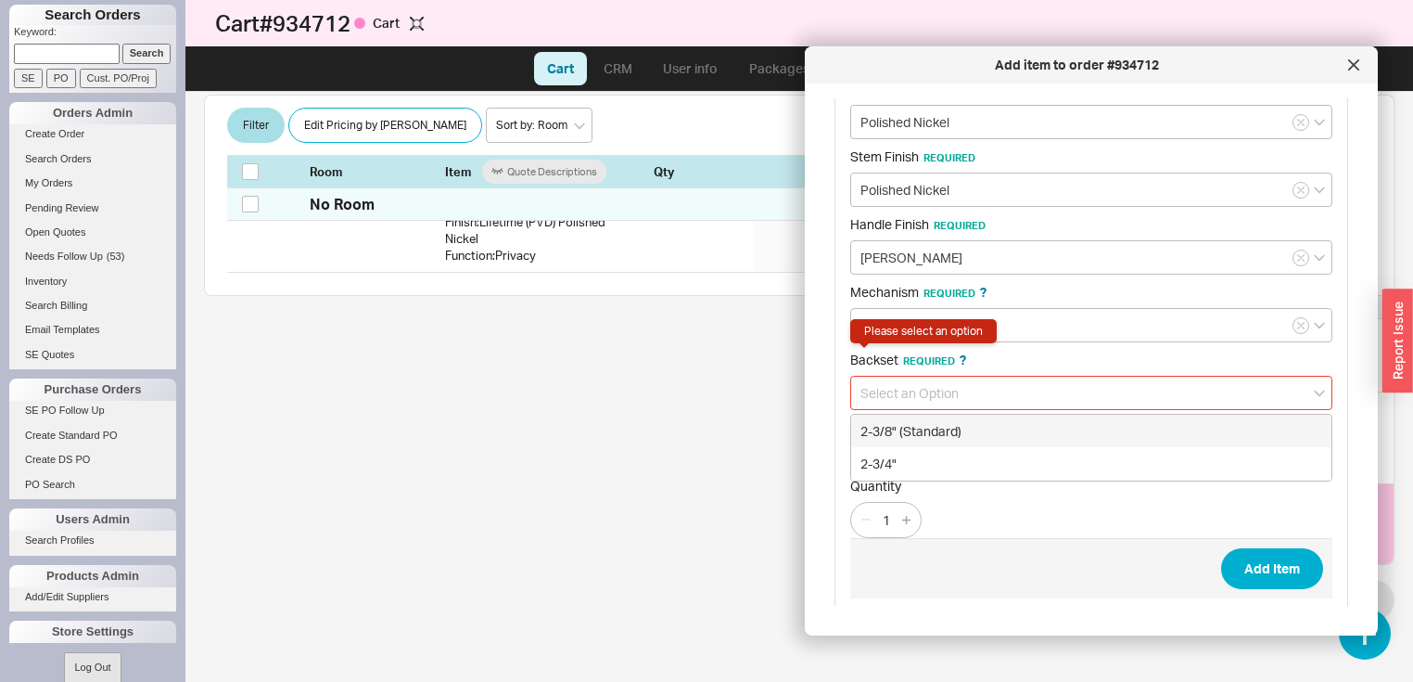
click at [901, 423] on div "2-3/8" (Standard)" at bounding box center [1091, 430] width 480 height 33
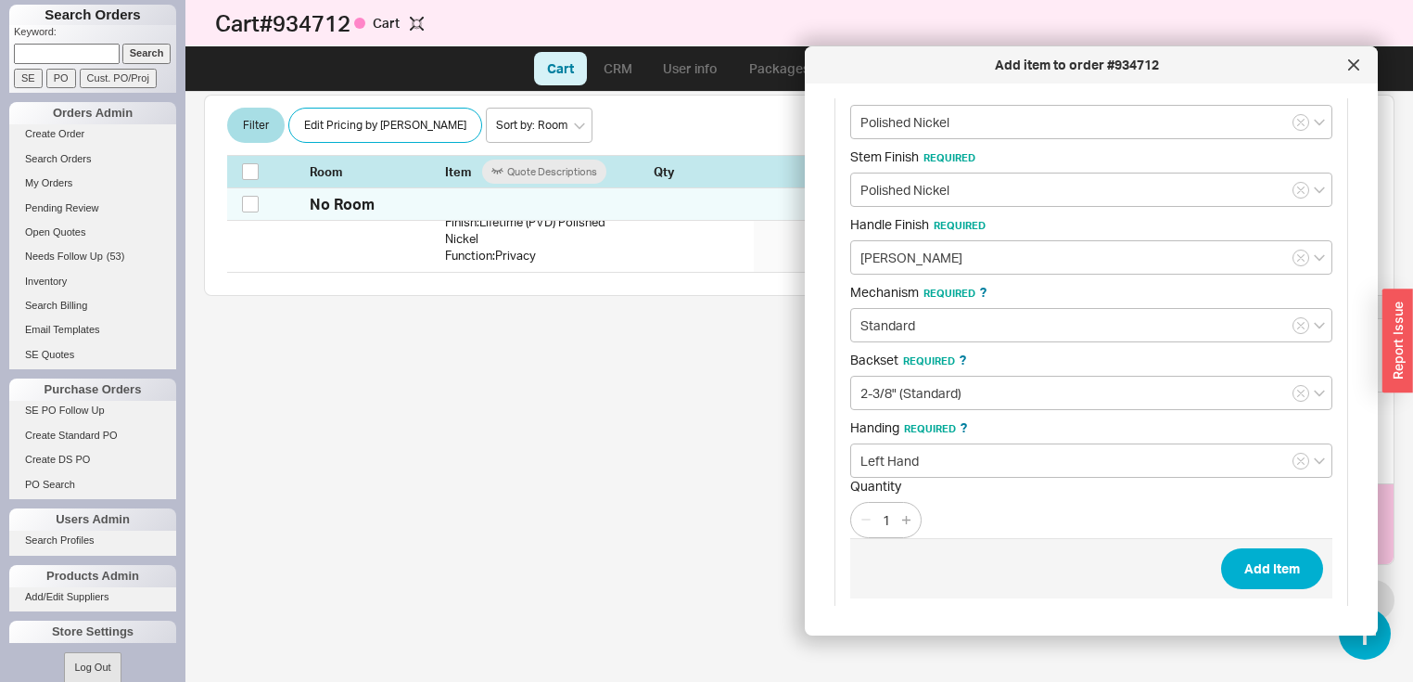
type input "2-3/8" (Standard)"
click at [1268, 563] on button "Add Item" at bounding box center [1272, 568] width 102 height 41
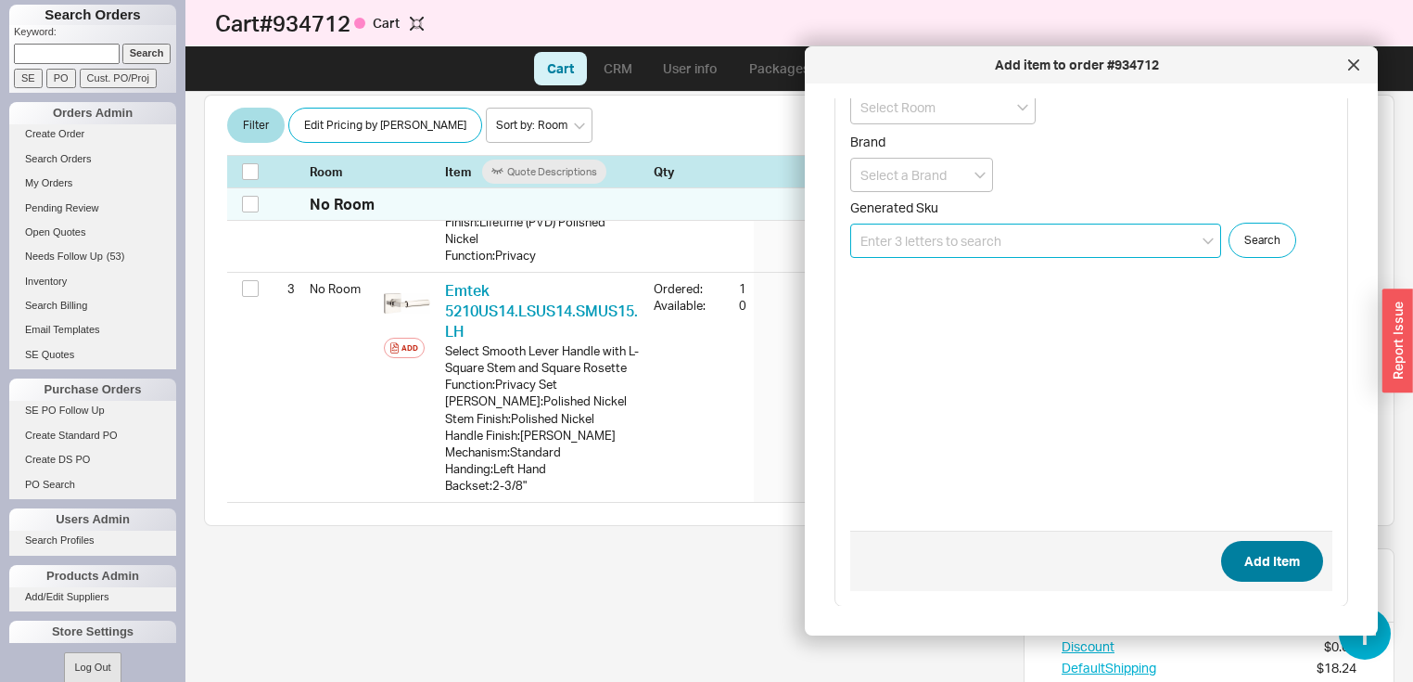
scroll to position [606, 0]
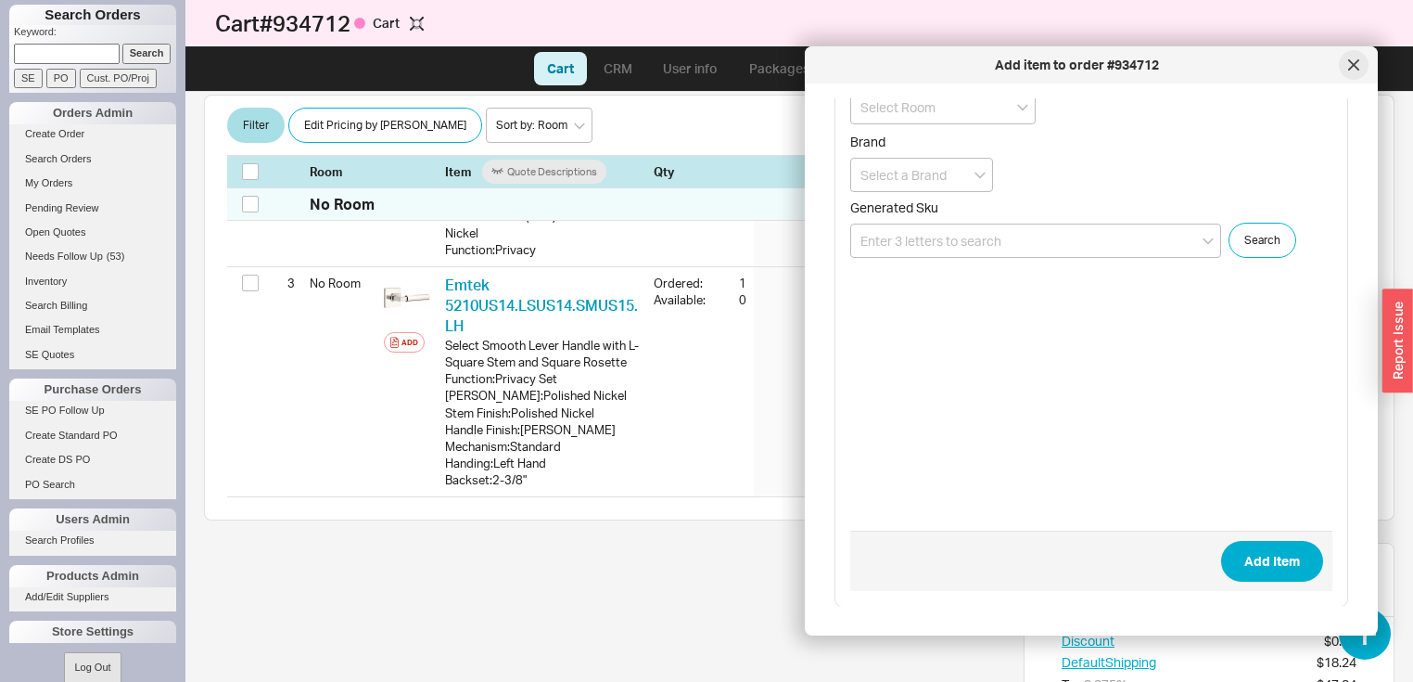
click at [1352, 59] on icon at bounding box center [1353, 64] width 11 height 11
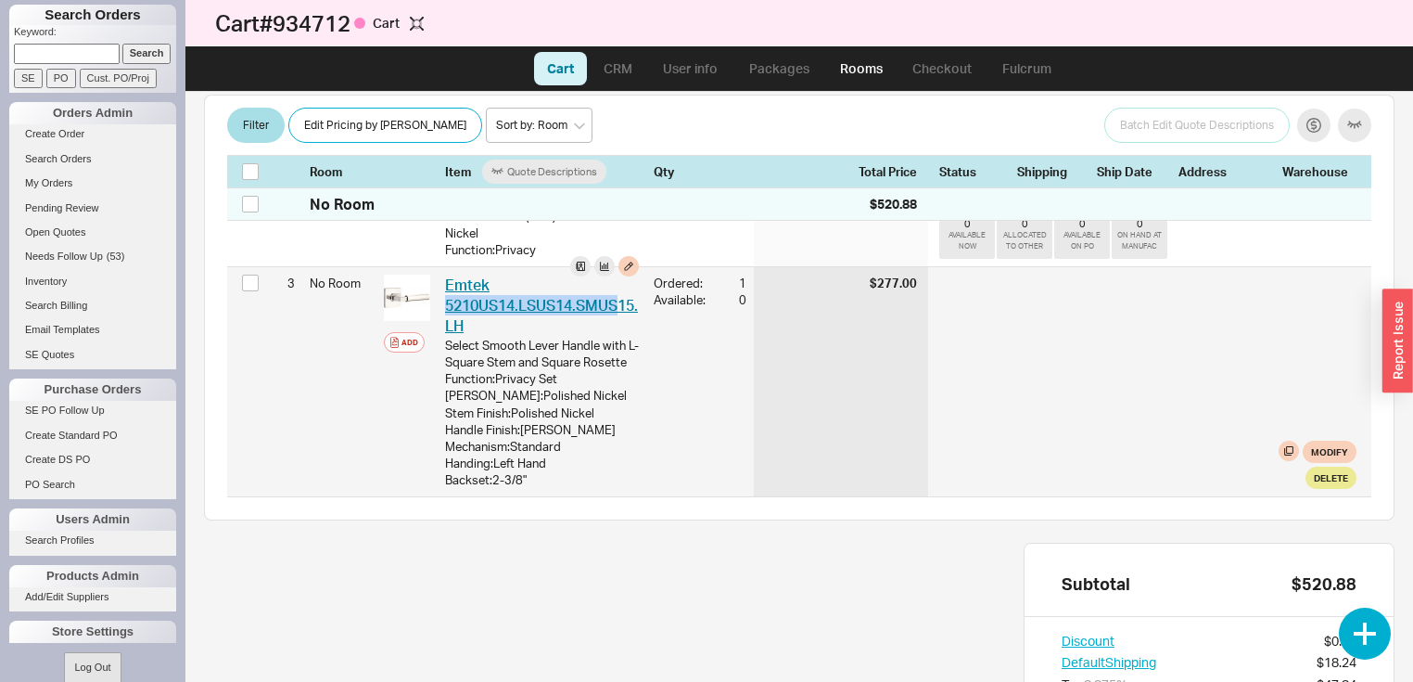
drag, startPoint x: 622, startPoint y: 301, endPoint x: 475, endPoint y: 310, distance: 147.7
click at [475, 310] on div "Emtek 5210US14.LSUS14.SMUS15.LH EMT 5210US14.LSUS14.SMUS15.LH-Backset: 2-3/8"" at bounding box center [542, 305] width 194 height 62
click at [908, 445] on div "$277.00" at bounding box center [841, 381] width 174 height 229
click at [1323, 488] on button "Delete" at bounding box center [1331, 477] width 51 height 22
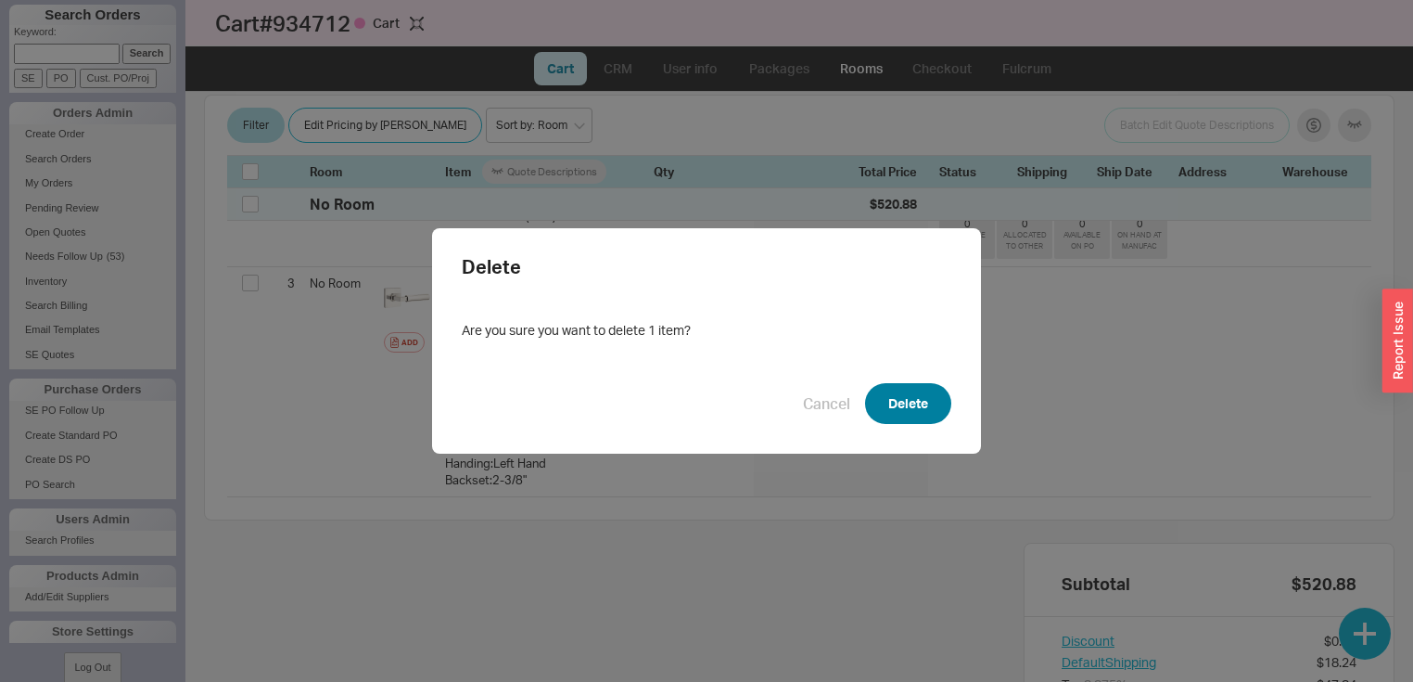
click at [901, 401] on button "Delete" at bounding box center [908, 403] width 86 height 41
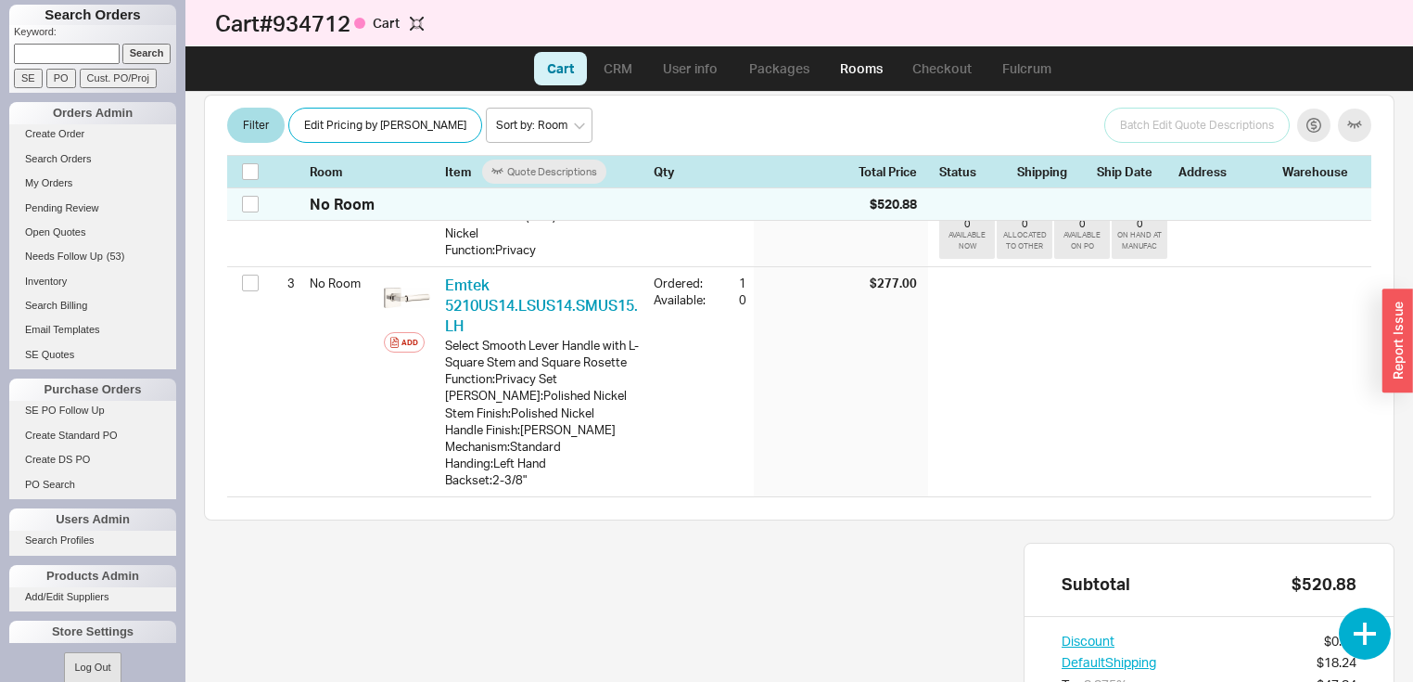
scroll to position [600, 0]
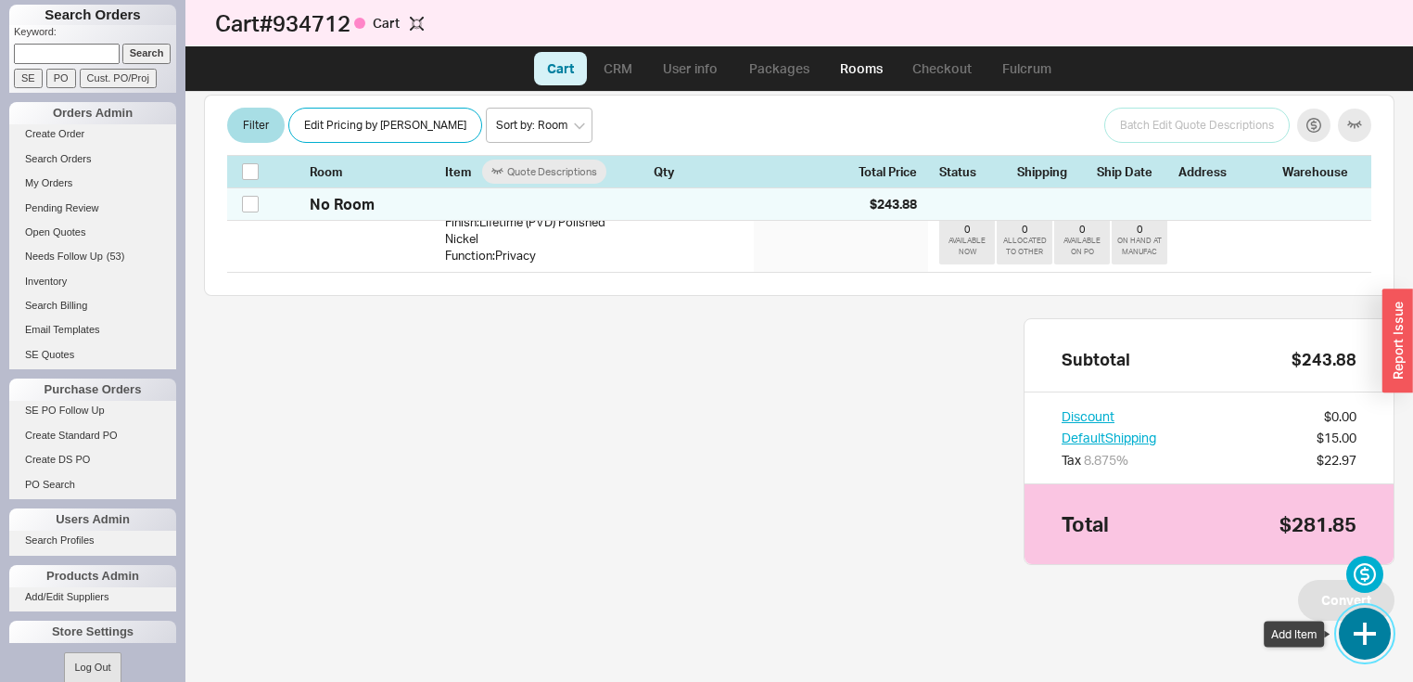
click at [1365, 627] on button "button" at bounding box center [1365, 633] width 52 height 52
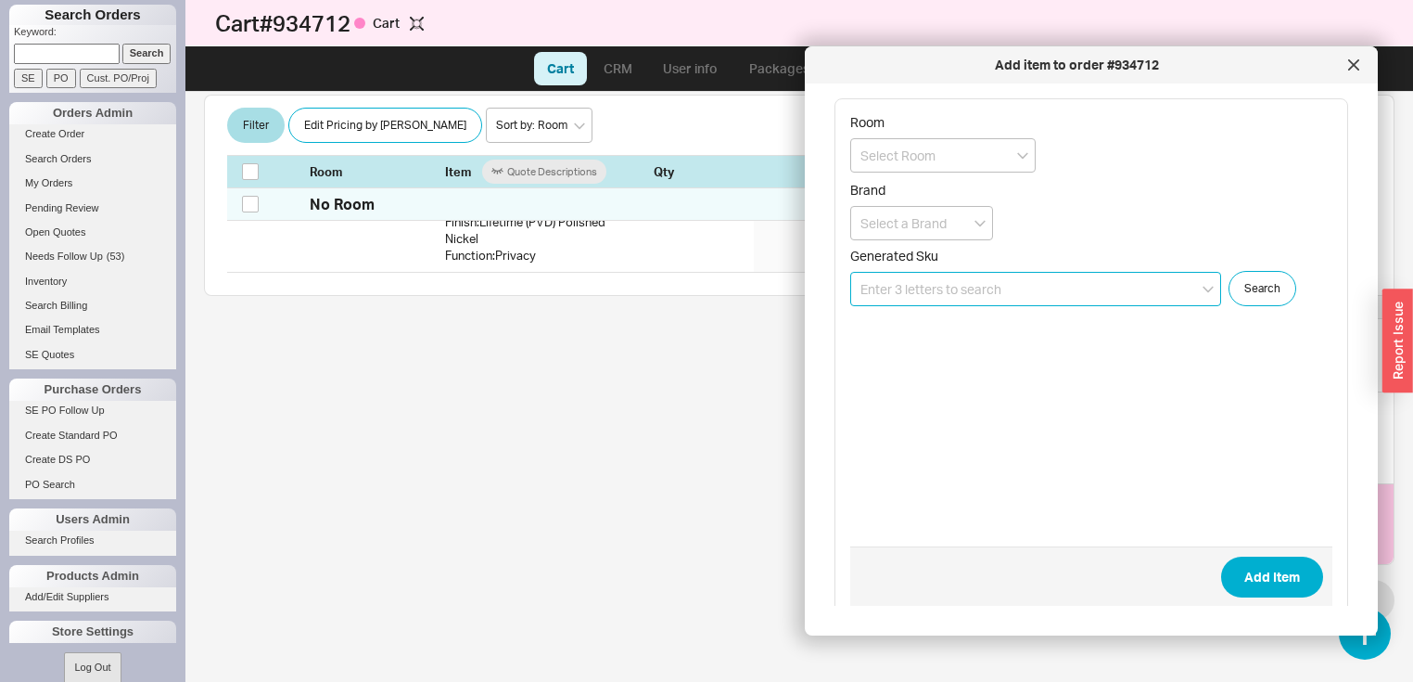
click at [1013, 279] on input at bounding box center [1035, 289] width 371 height 34
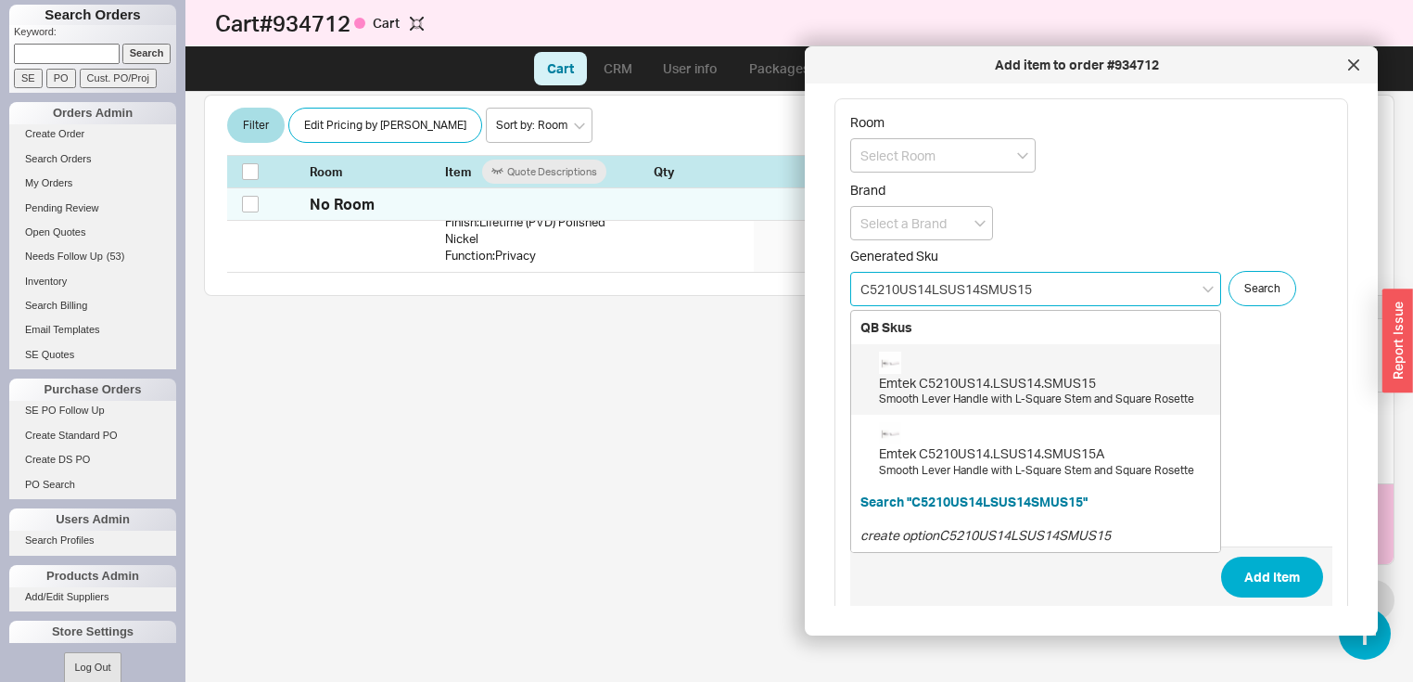
click at [1025, 382] on div "Emtek C5210US14.LSUS14.SMUS15" at bounding box center [1045, 383] width 332 height 19
type input "C5210US14.LSUS14.SMUS15"
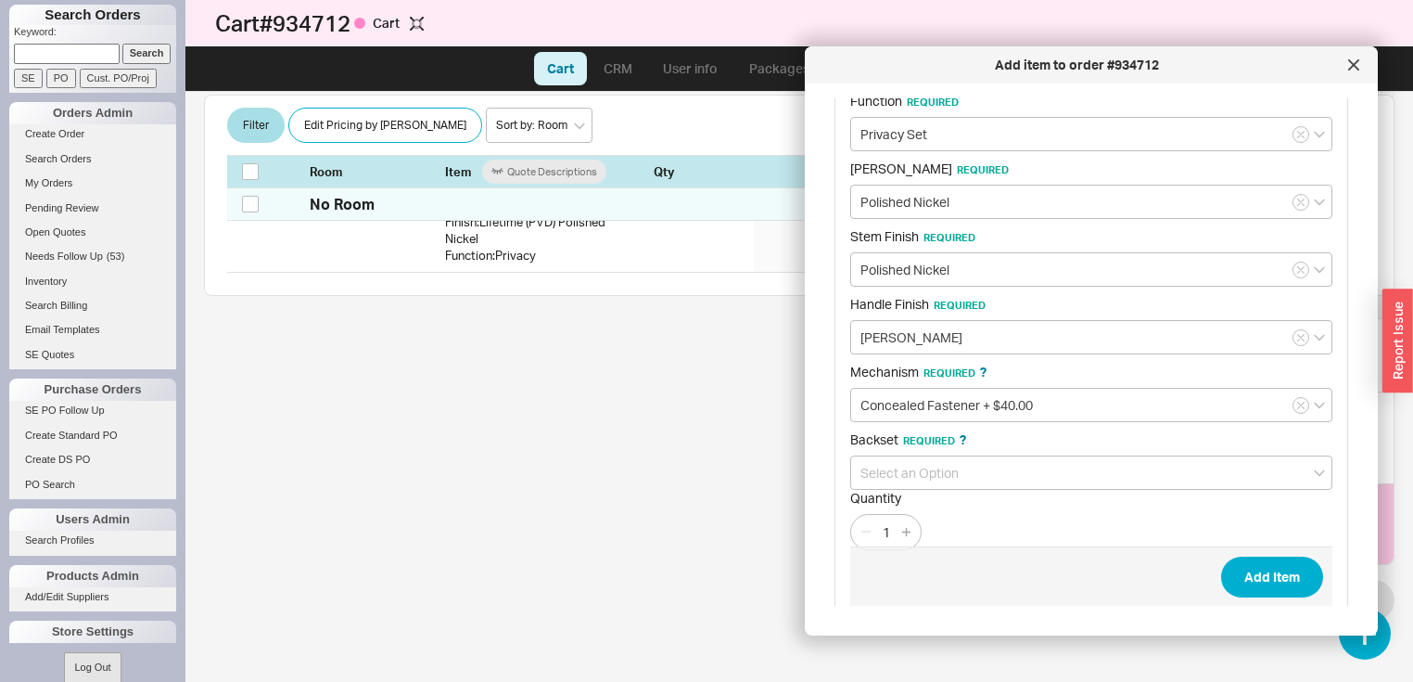
scroll to position [1275, 0]
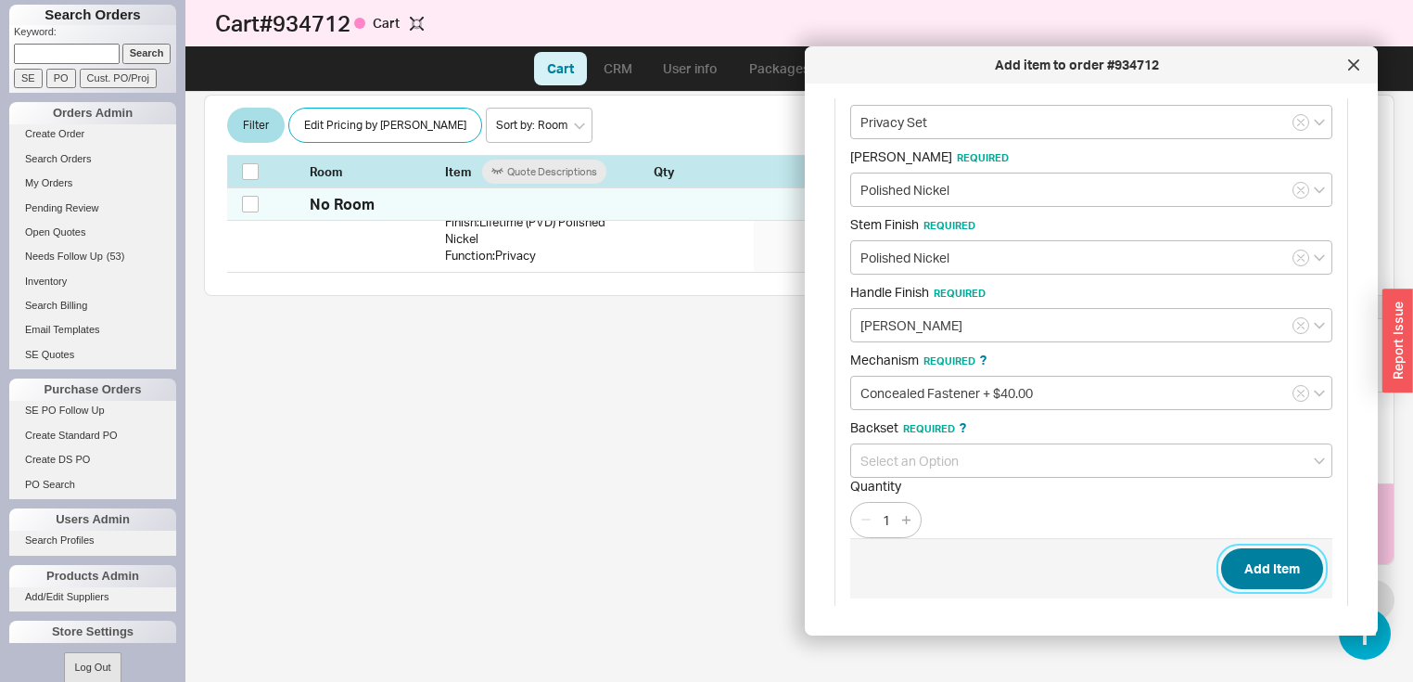
click at [1256, 560] on button "Add Item" at bounding box center [1272, 568] width 102 height 41
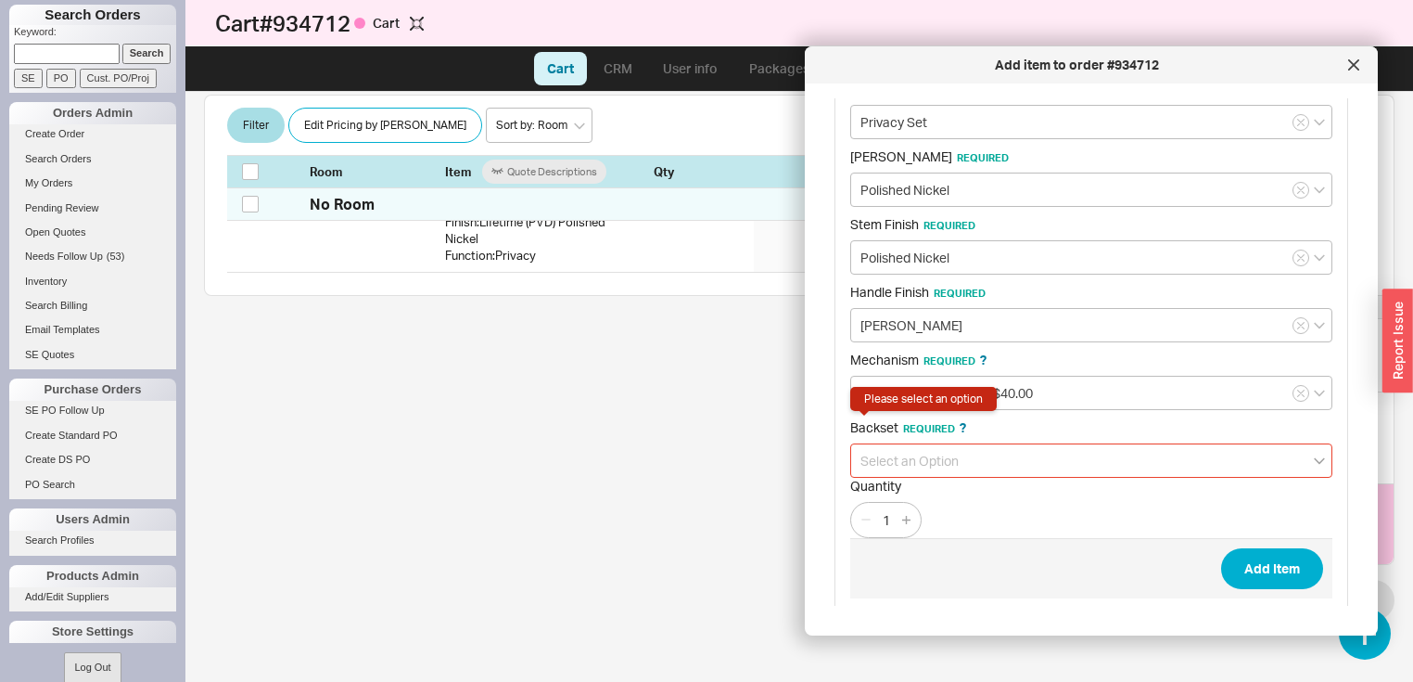
click at [1314, 457] on icon "open menu" at bounding box center [1319, 460] width 11 height 6
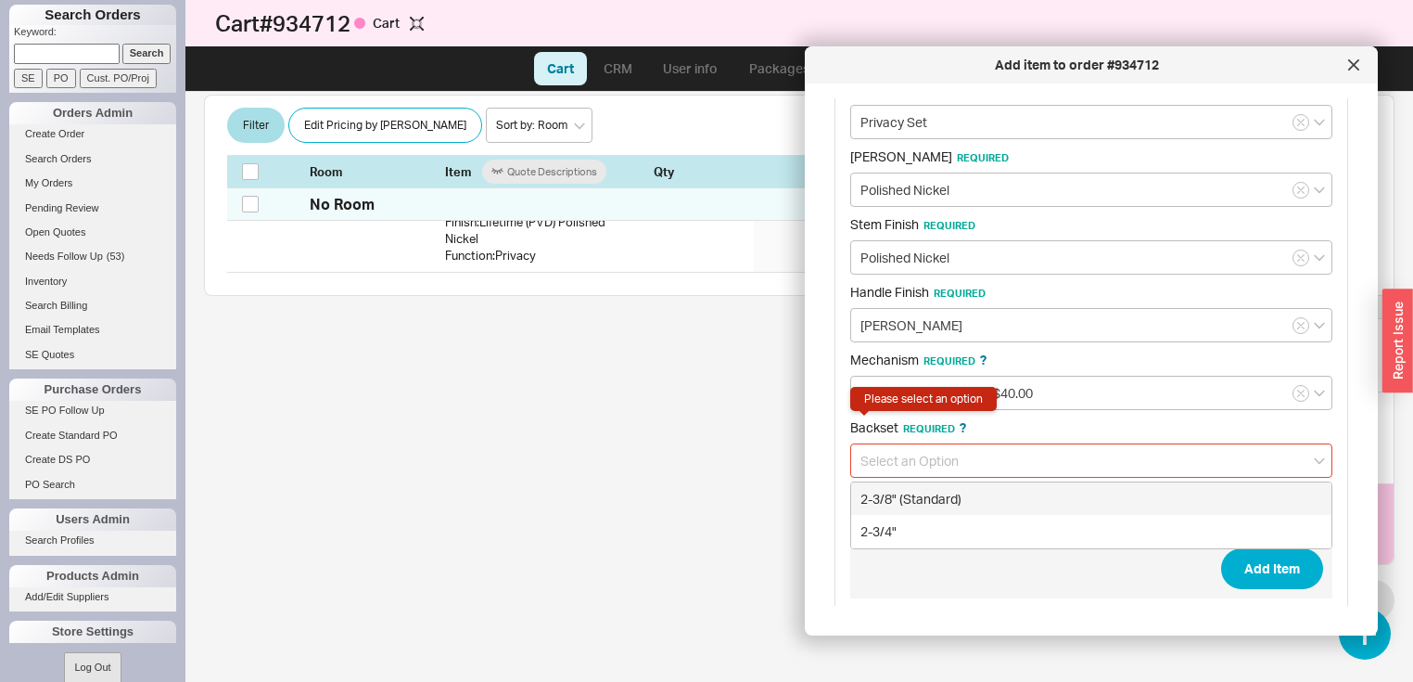
click at [933, 493] on div "2-3/8" (Standard)" at bounding box center [1091, 498] width 480 height 33
type input "2-3/8" (Standard)"
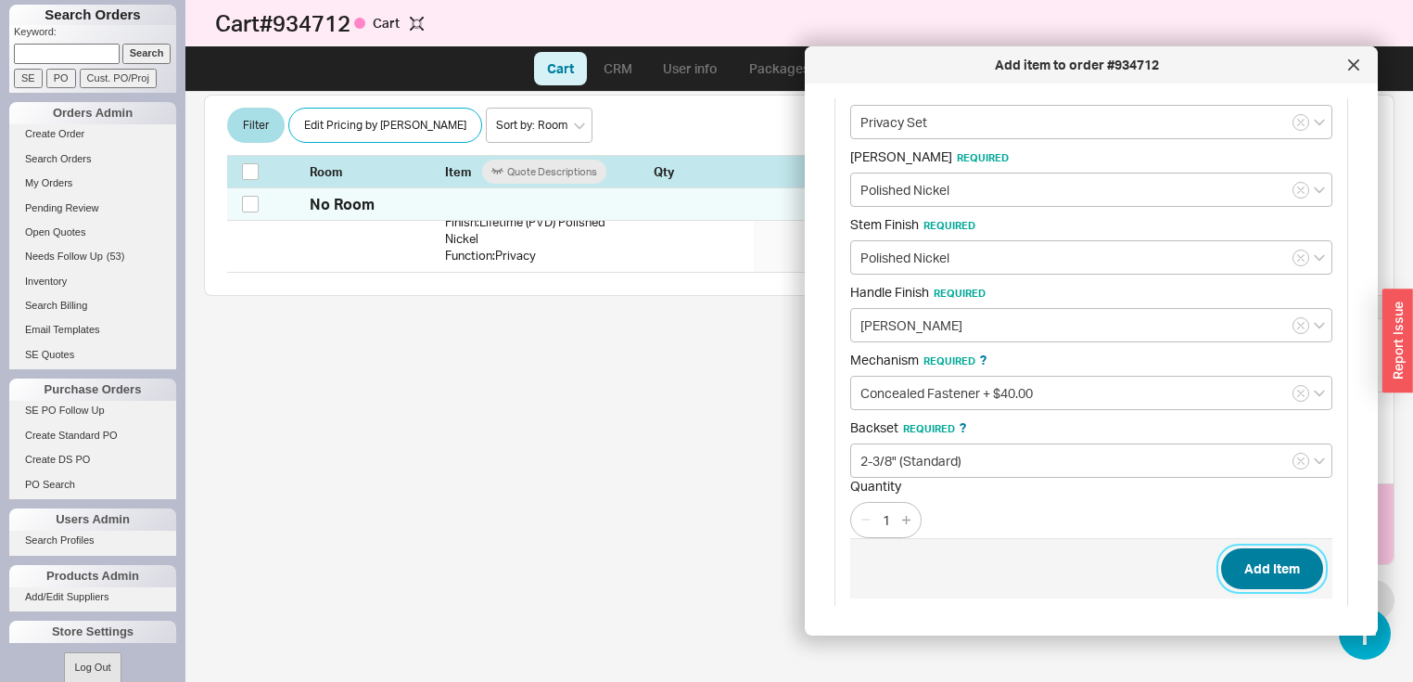
click at [1263, 556] on button "Add Item" at bounding box center [1272, 568] width 102 height 41
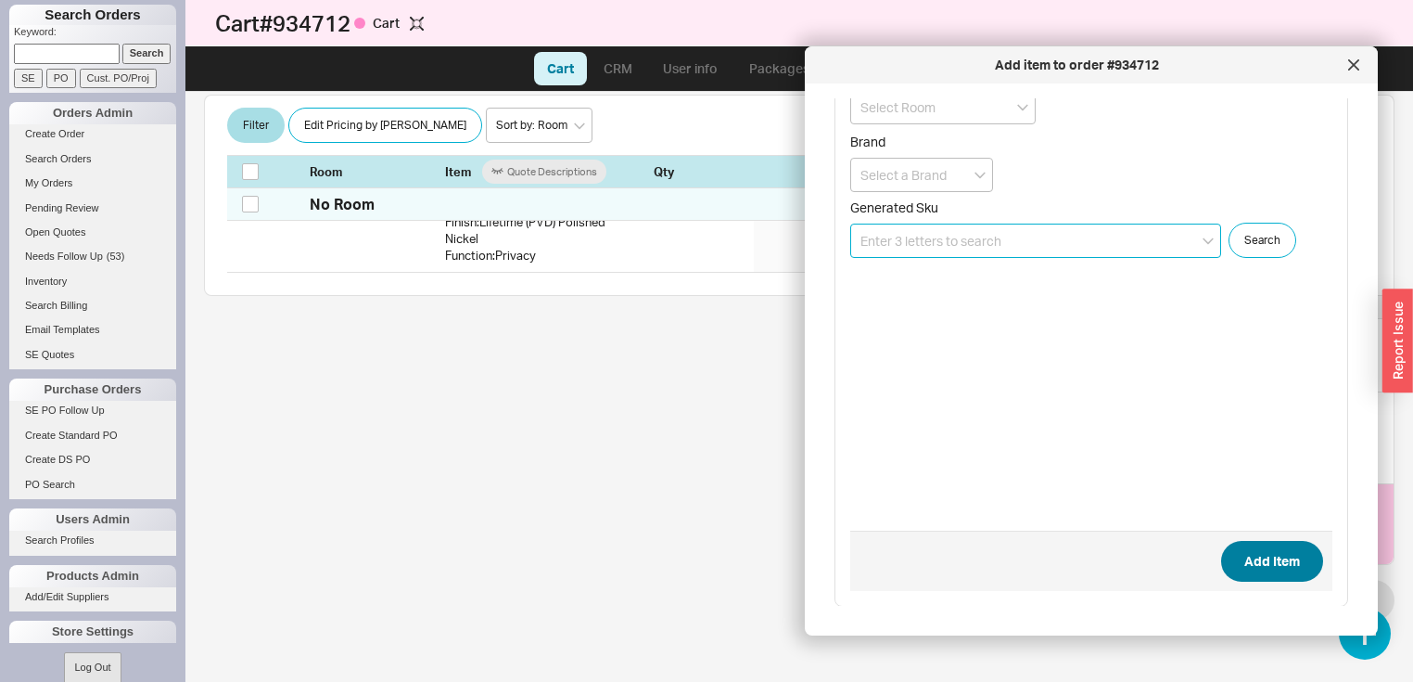
scroll to position [597, 0]
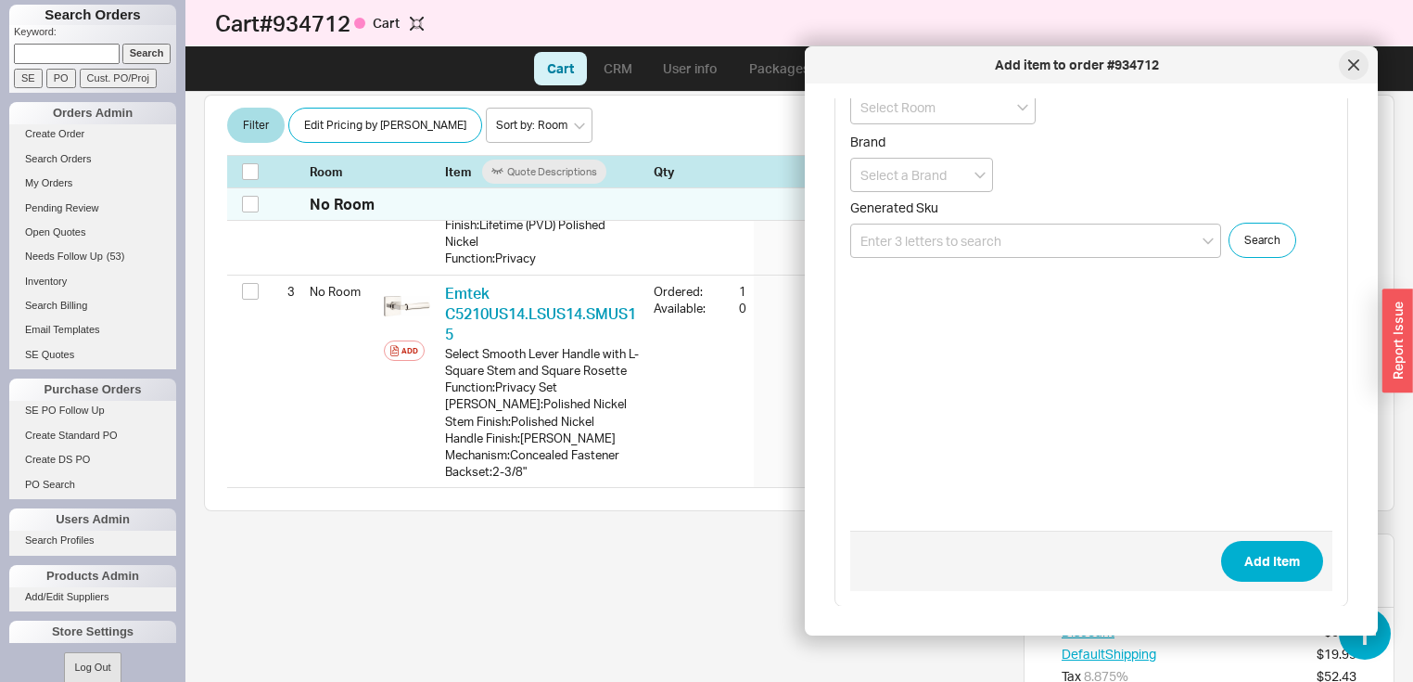
click at [1358, 66] on icon at bounding box center [1353, 64] width 11 height 11
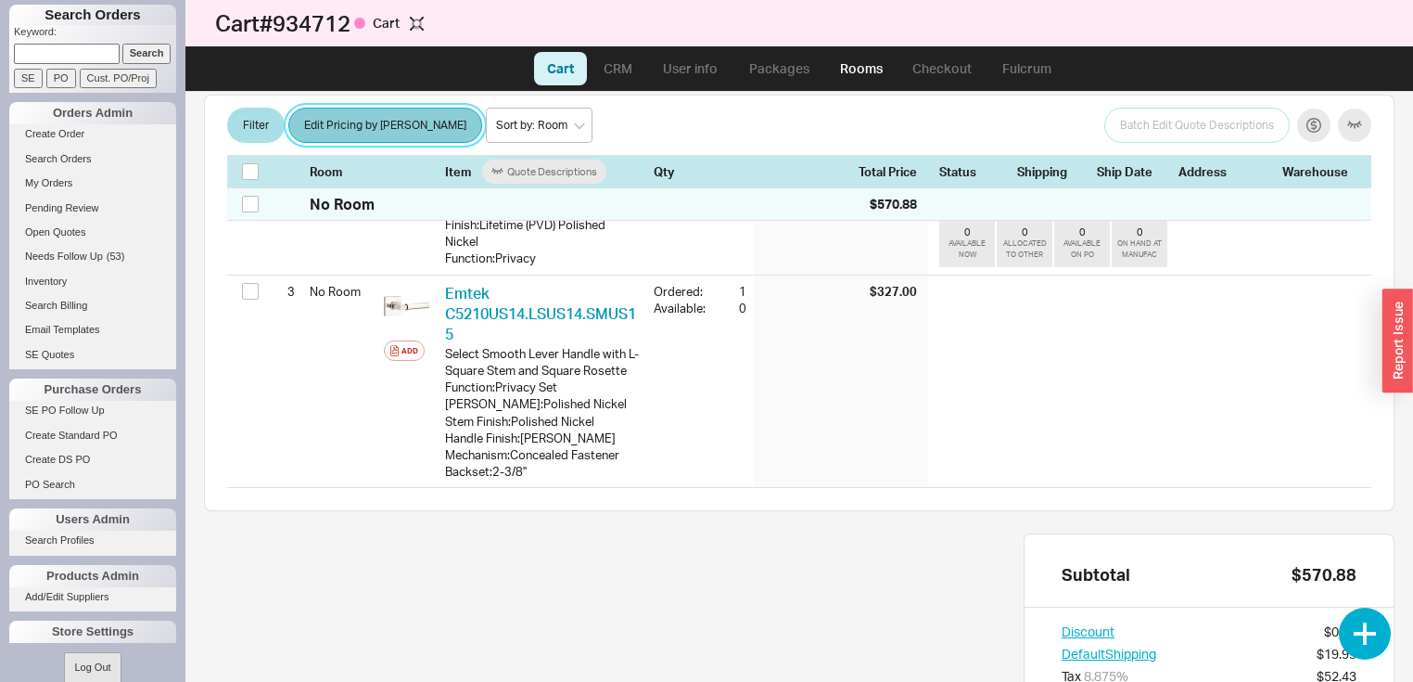
click at [338, 124] on button "Edit Pricing by [PERSON_NAME]" at bounding box center [385, 125] width 194 height 35
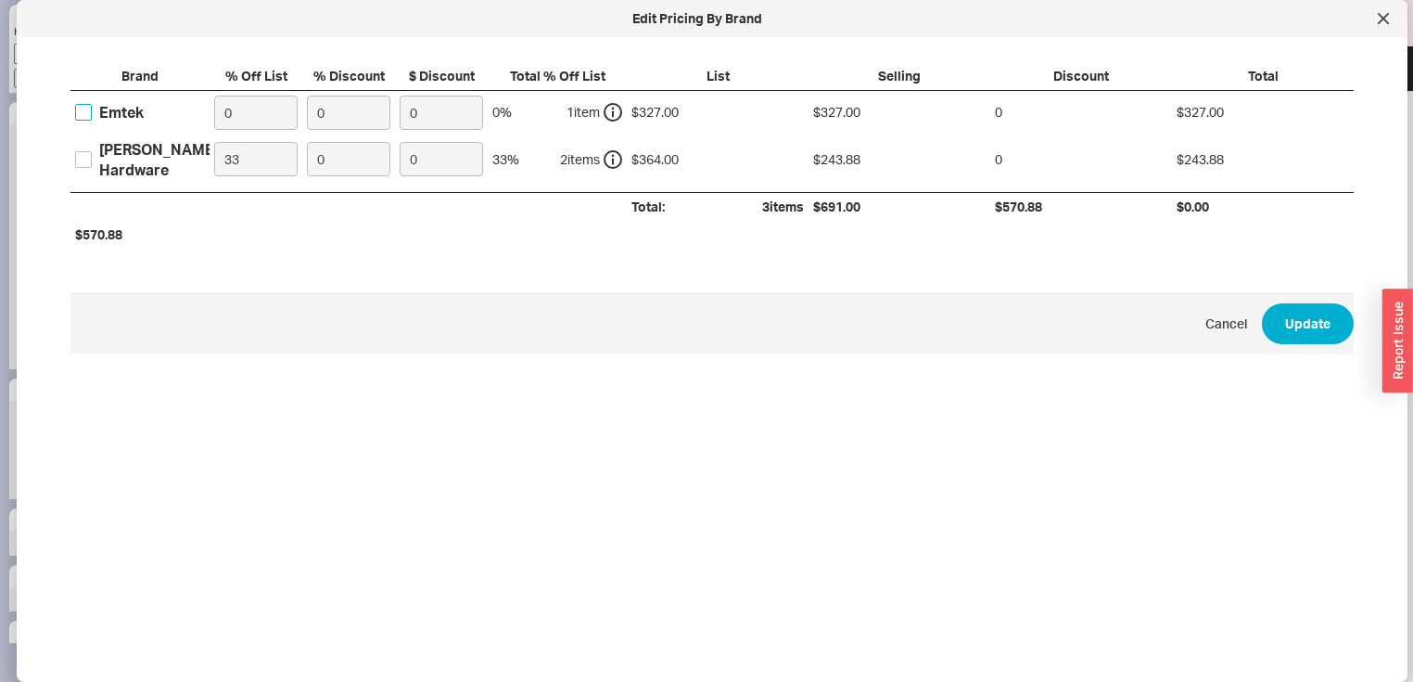
click at [80, 104] on input "Emtek" at bounding box center [83, 112] width 17 height 17
checkbox input "true"
click at [256, 108] on input "0" at bounding box center [255, 113] width 83 height 34
type input "30"
click at [1298, 317] on button "Update" at bounding box center [1308, 323] width 92 height 41
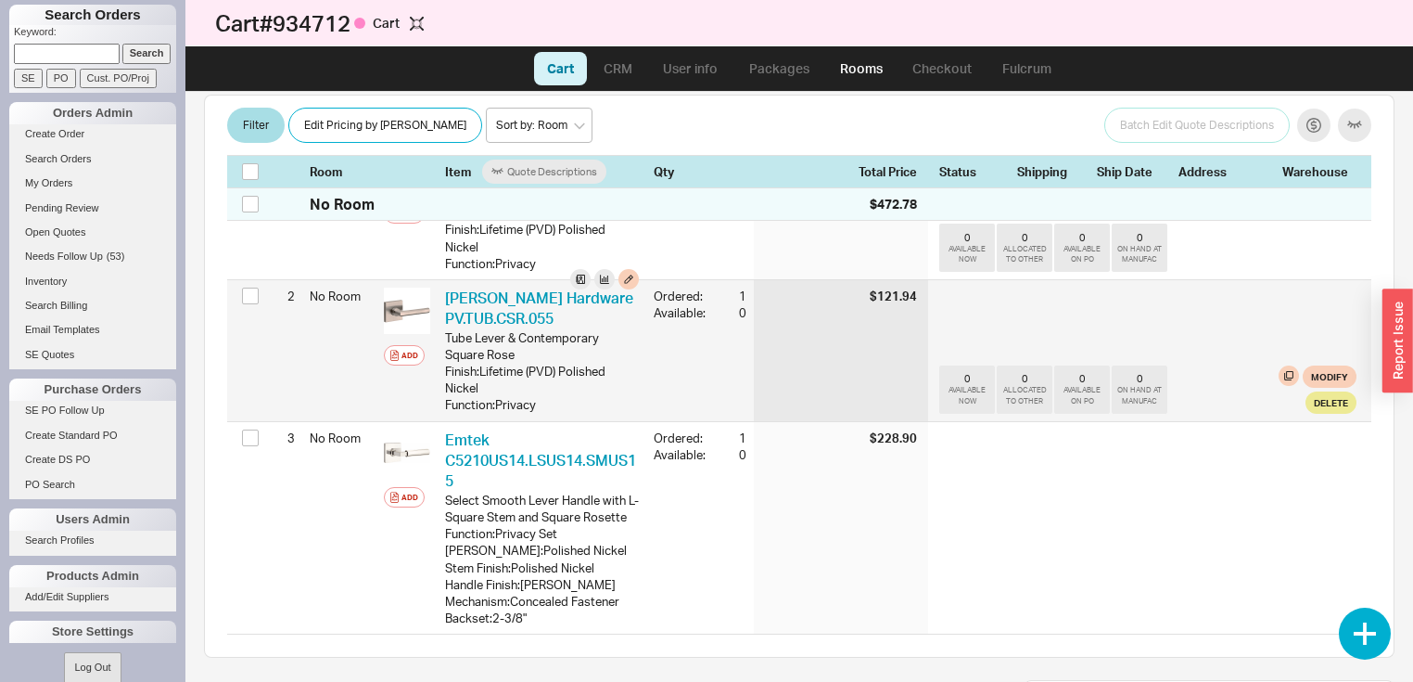
scroll to position [449, 0]
